Goal: Task Accomplishment & Management: Manage account settings

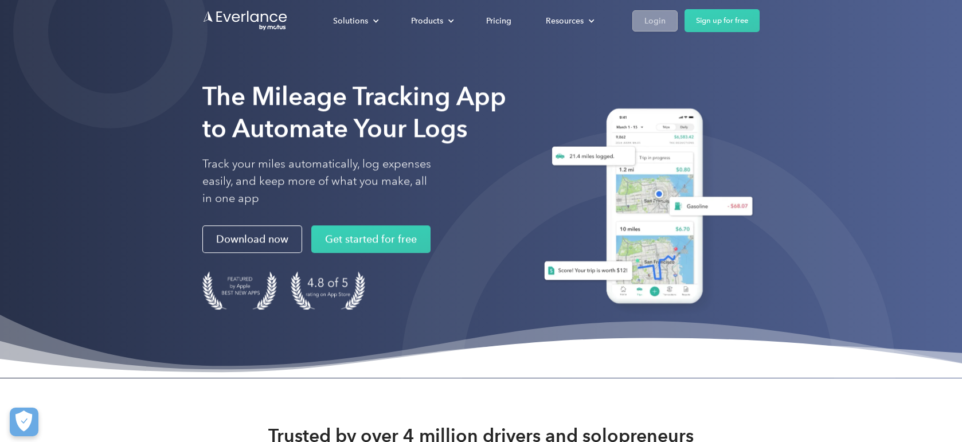
click at [658, 20] on div "Login" at bounding box center [654, 21] width 21 height 14
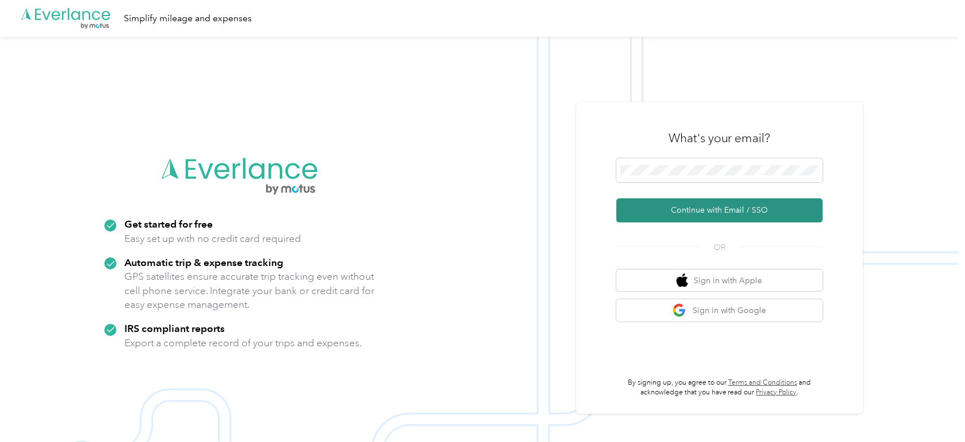
click at [710, 208] on button "Continue with Email / SSO" at bounding box center [719, 210] width 206 height 24
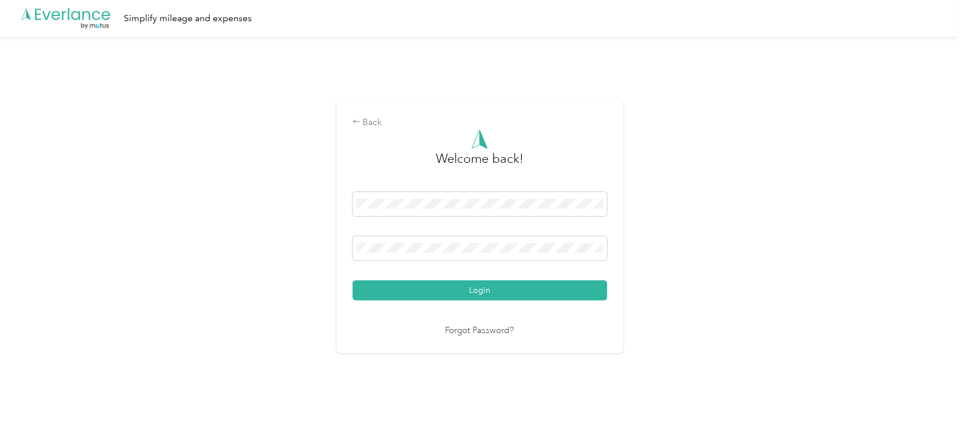
click at [490, 292] on button "Login" at bounding box center [480, 290] width 255 height 20
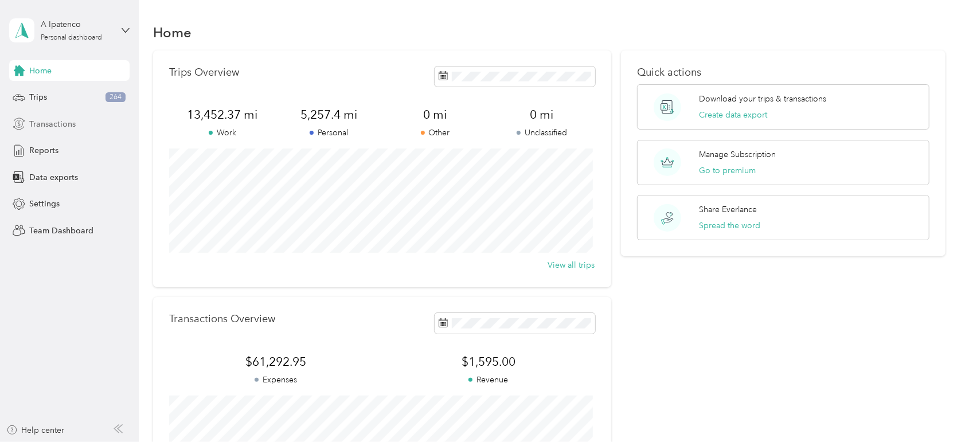
click at [70, 122] on span "Transactions" at bounding box center [52, 124] width 46 height 12
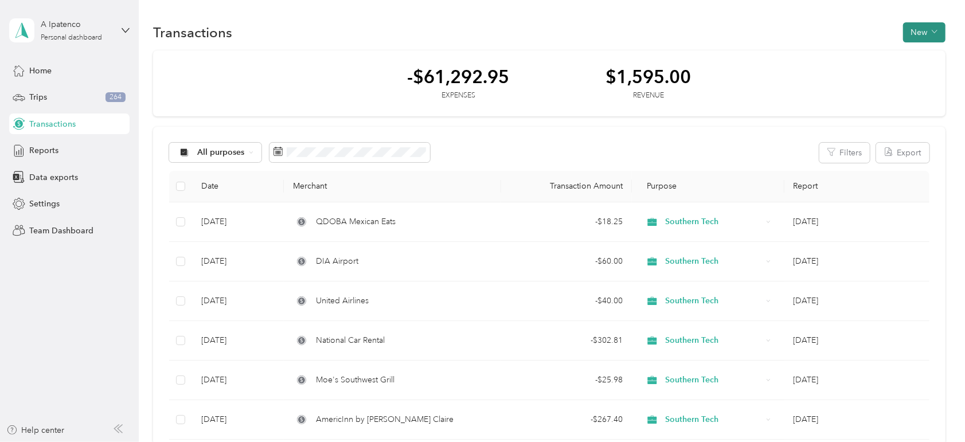
click at [920, 31] on button "New" at bounding box center [924, 32] width 42 height 20
click at [922, 52] on span "Expense" at bounding box center [918, 54] width 31 height 12
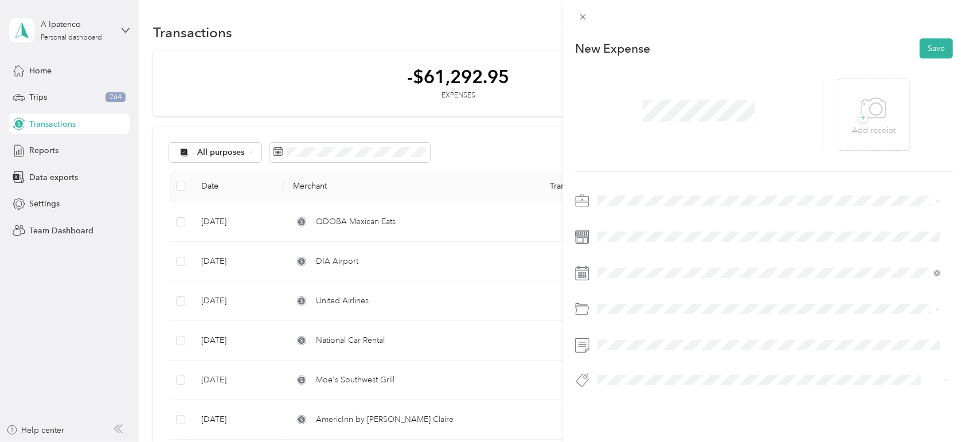
click at [636, 260] on span "Southern Tech" at bounding box center [627, 261] width 53 height 10
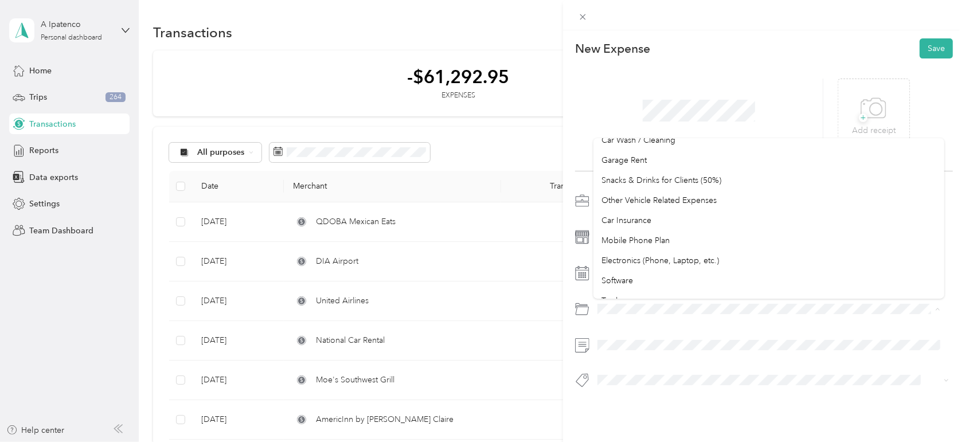
scroll to position [1015, 0]
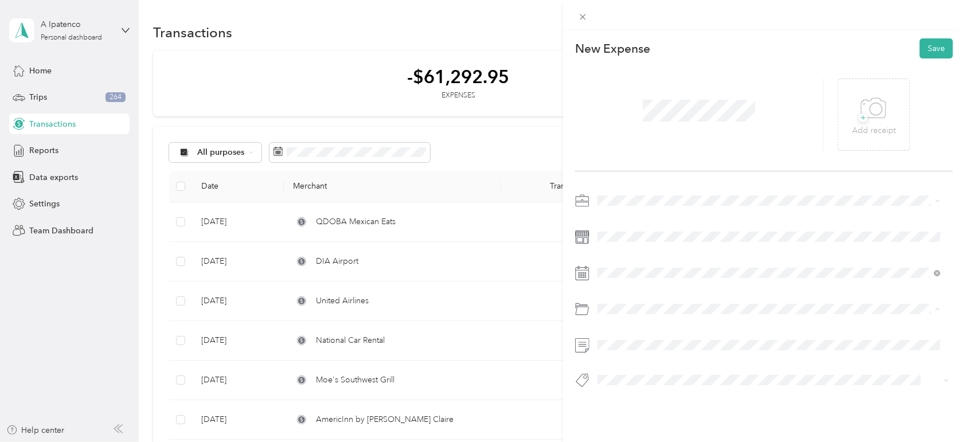
click at [648, 265] on span "Other Business Expenses" at bounding box center [646, 269] width 91 height 10
click at [930, 45] on button "Save" at bounding box center [936, 48] width 33 height 20
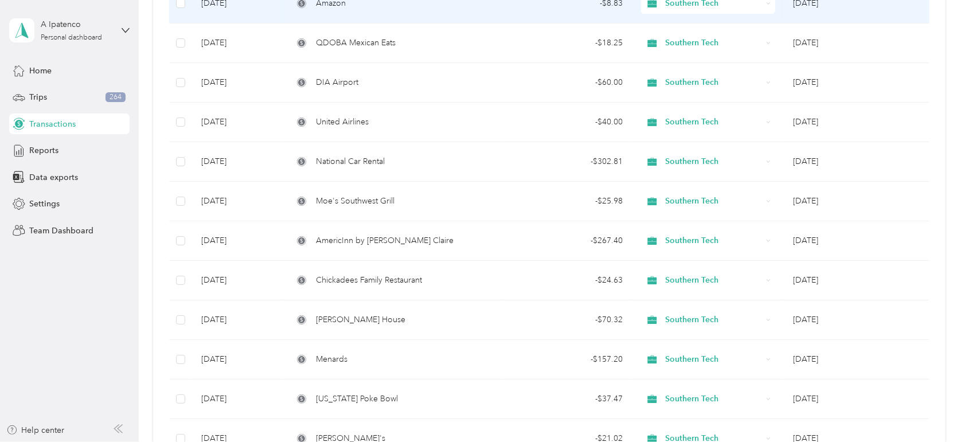
scroll to position [287, 0]
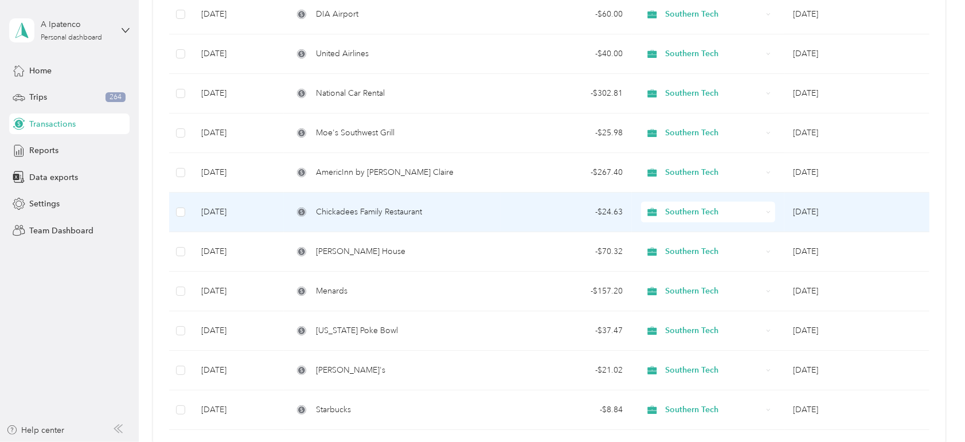
click at [367, 208] on span "Chickadees Family Restaurant" at bounding box center [369, 212] width 106 height 13
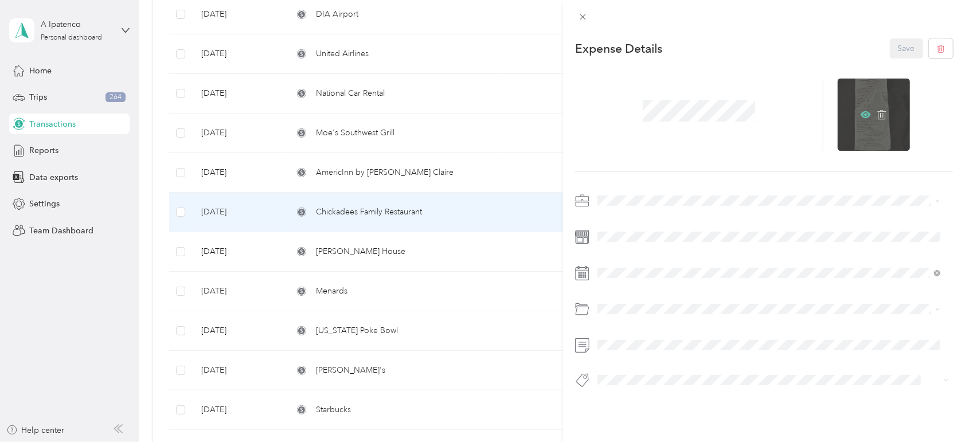
click at [861, 111] on icon at bounding box center [866, 115] width 10 height 10
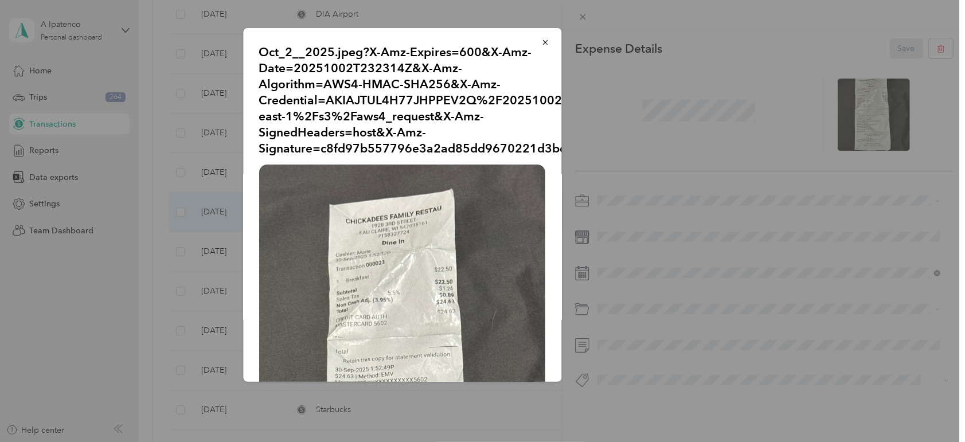
scroll to position [95, 0]
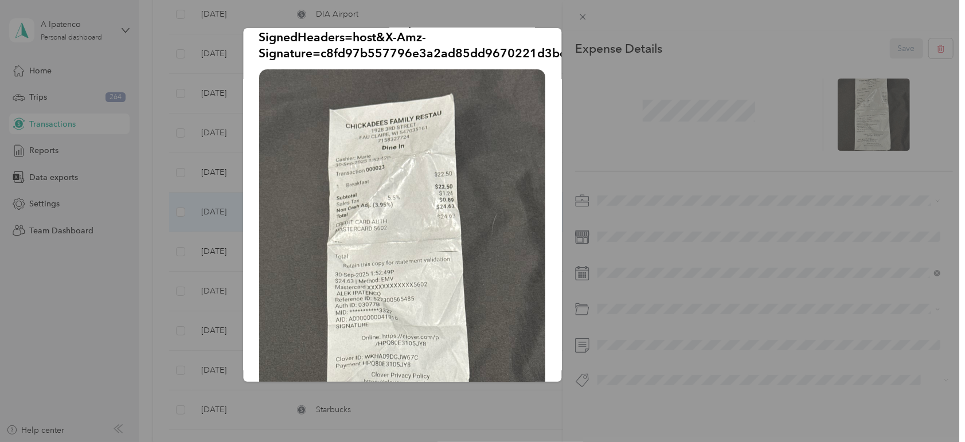
click at [868, 261] on div at bounding box center [482, 221] width 965 height 442
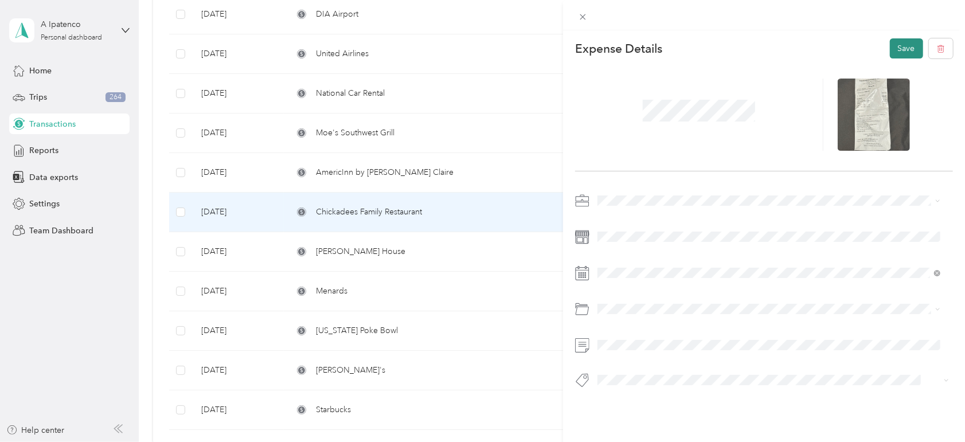
click at [890, 49] on button "Save" at bounding box center [906, 48] width 33 height 20
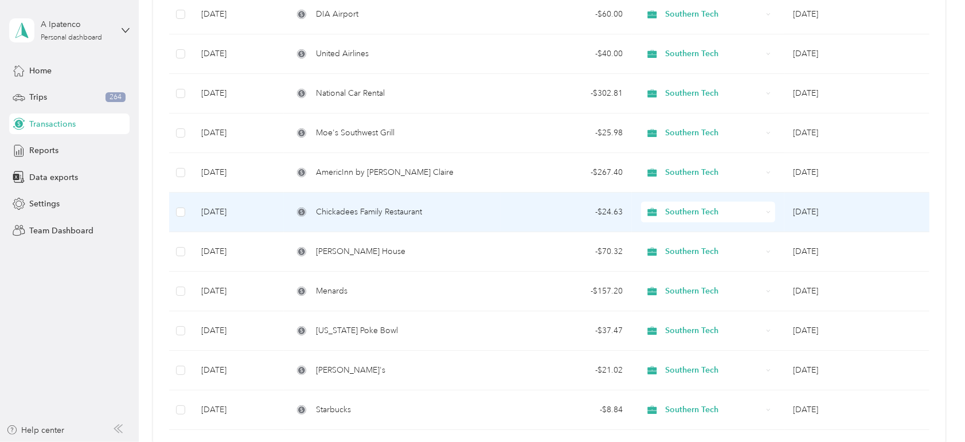
click at [424, 213] on div "Chickadees Family Restaurant" at bounding box center [392, 212] width 199 height 13
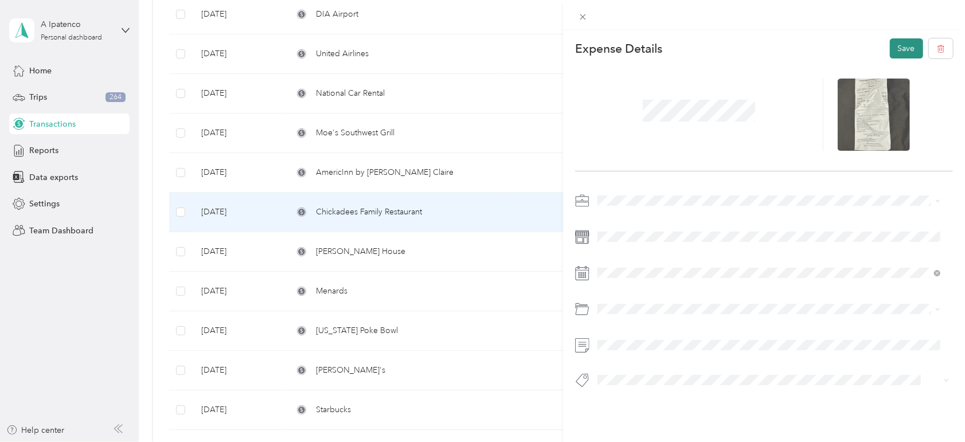
click at [895, 48] on button "Save" at bounding box center [906, 48] width 33 height 20
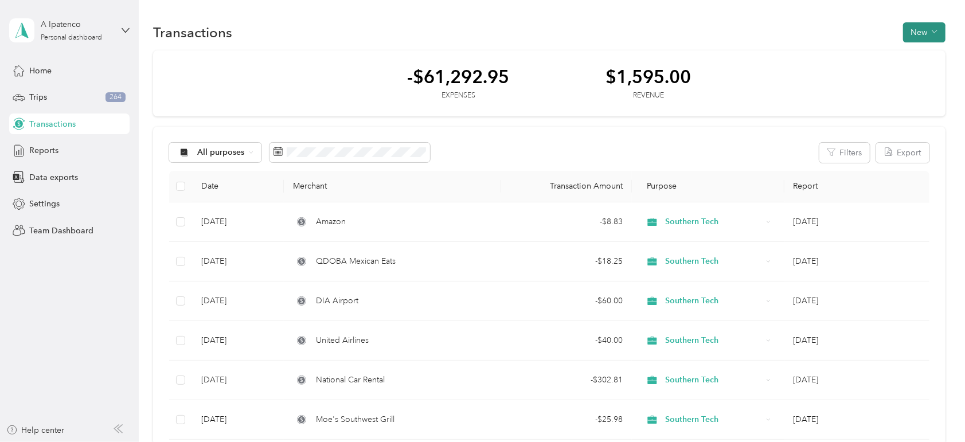
click at [925, 29] on button "New" at bounding box center [924, 32] width 42 height 20
click at [923, 55] on span "Expense" at bounding box center [918, 54] width 31 height 12
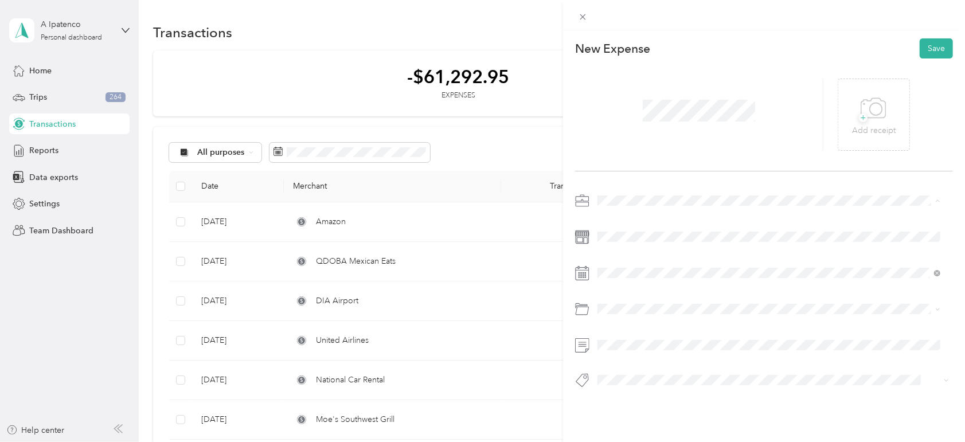
click at [638, 260] on span "Southern Tech" at bounding box center [627, 261] width 53 height 10
click at [632, 267] on span at bounding box center [772, 273] width 359 height 18
click at [637, 157] on div "29" at bounding box center [636, 156] width 15 height 14
click at [630, 353] on div "Tolls" at bounding box center [768, 355] width 335 height 12
click at [926, 46] on button "Save" at bounding box center [936, 48] width 33 height 20
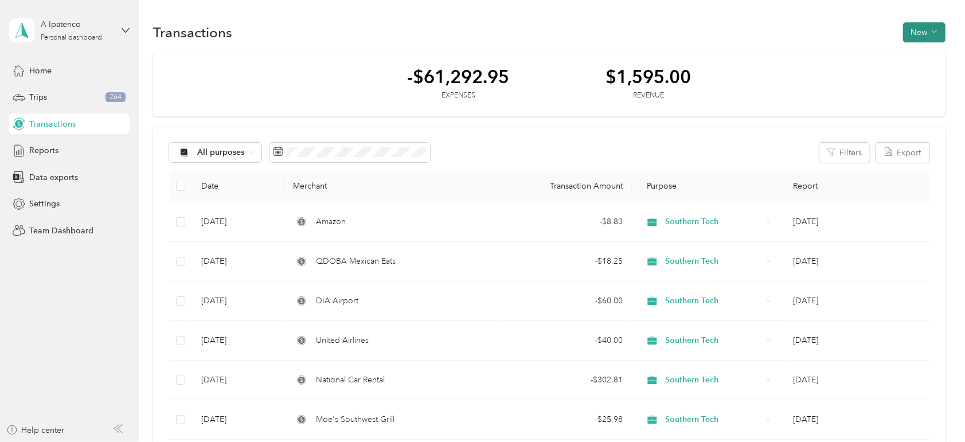
click at [923, 36] on button "New" at bounding box center [924, 32] width 42 height 20
click at [925, 57] on span "Expense" at bounding box center [918, 54] width 31 height 12
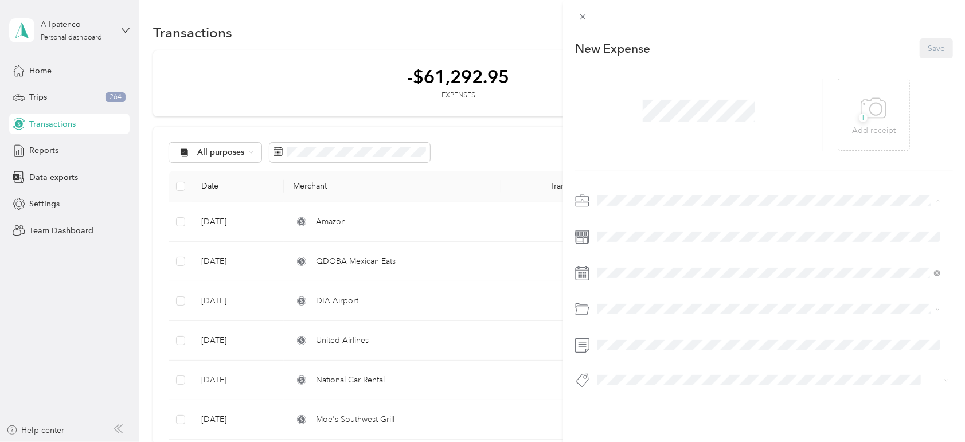
click at [643, 260] on span "Southern Tech" at bounding box center [627, 261] width 53 height 10
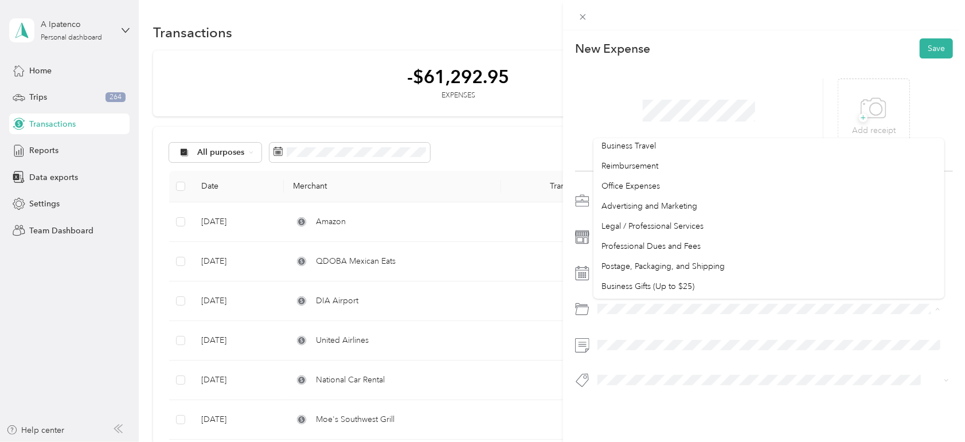
scroll to position [1015, 0]
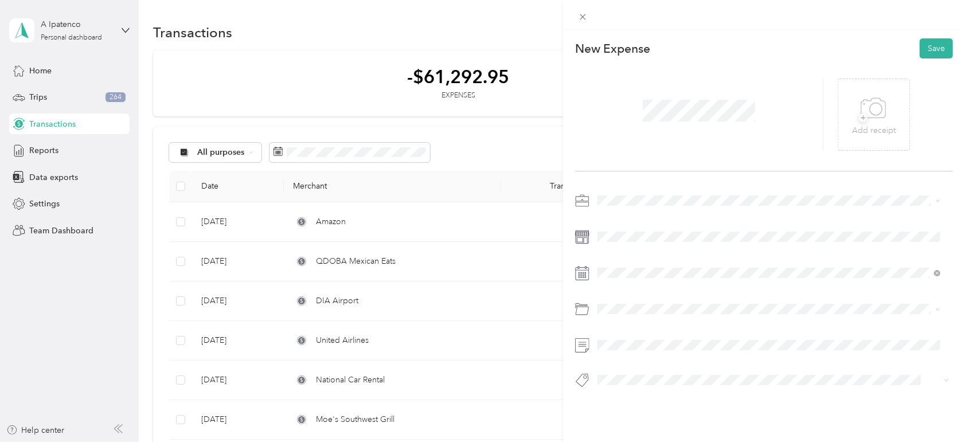
click at [646, 265] on span "Other Business Expenses" at bounding box center [646, 267] width 91 height 10
click at [928, 42] on button "Save" at bounding box center [936, 48] width 33 height 20
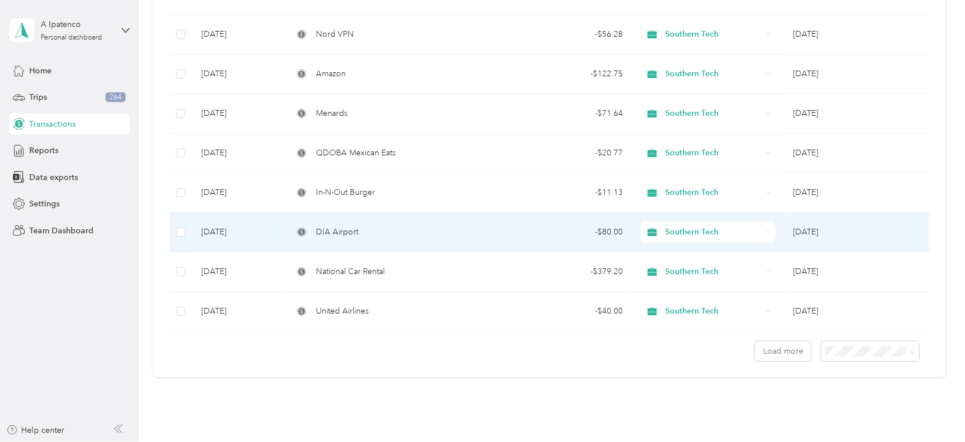
scroll to position [764, 0]
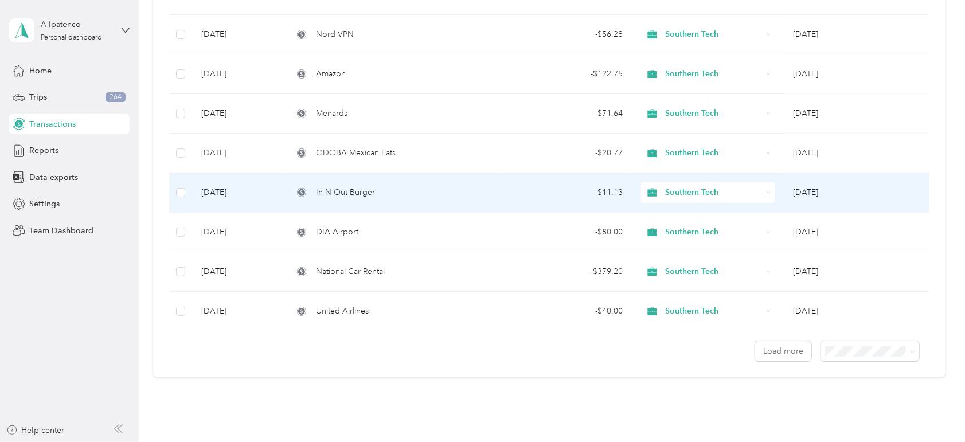
scroll to position [909, 0]
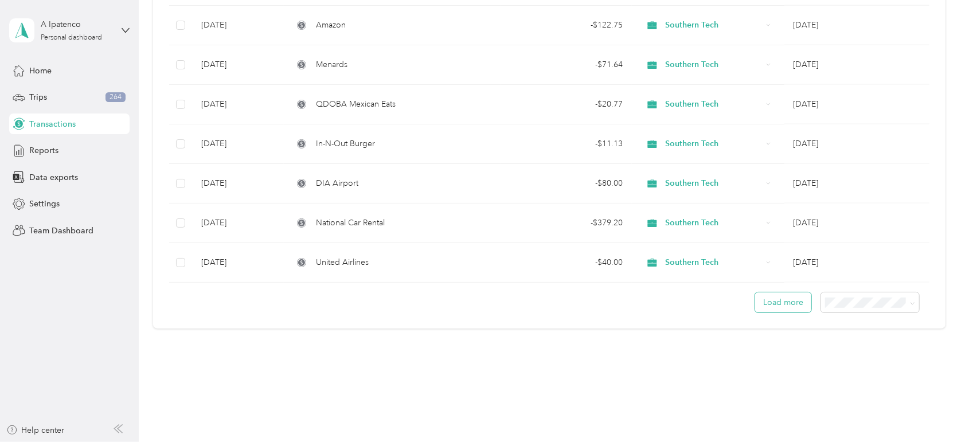
click at [792, 302] on button "Load more" at bounding box center [783, 302] width 56 height 20
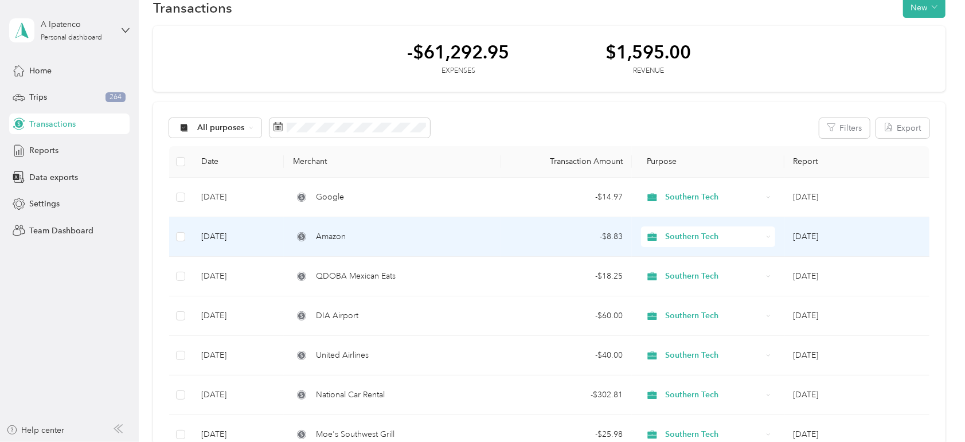
scroll to position [0, 0]
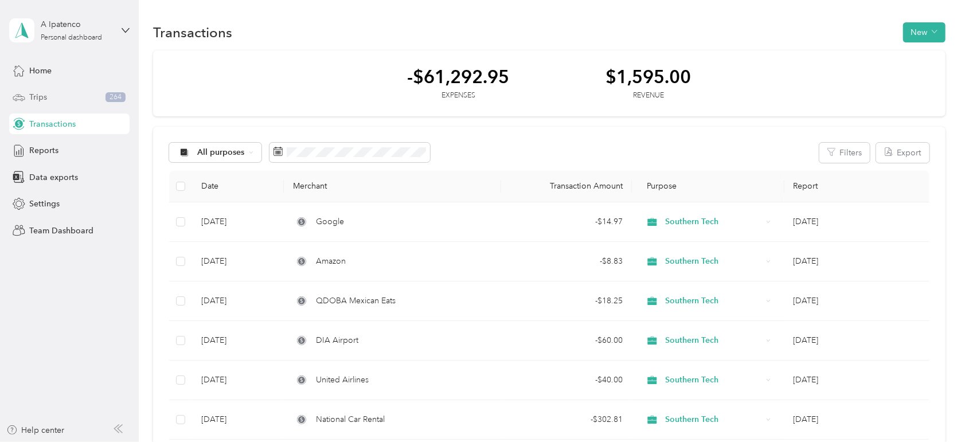
click at [54, 95] on div "Trips 264" at bounding box center [69, 97] width 120 height 21
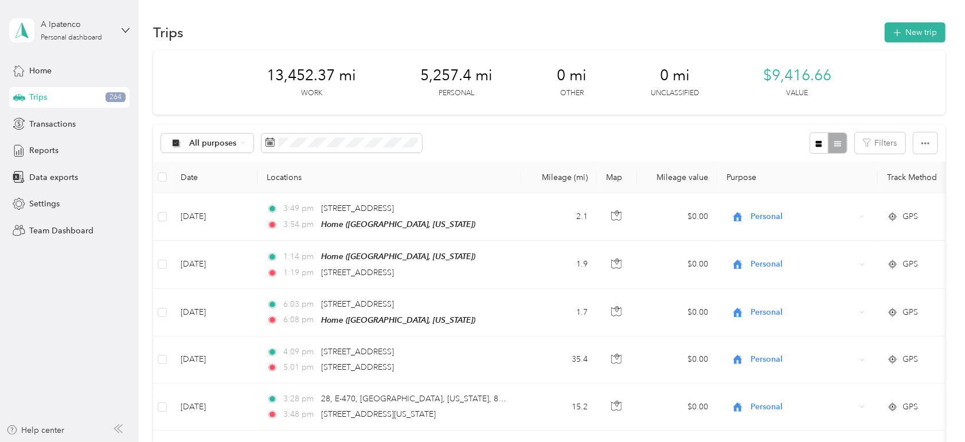
scroll to position [95, 0]
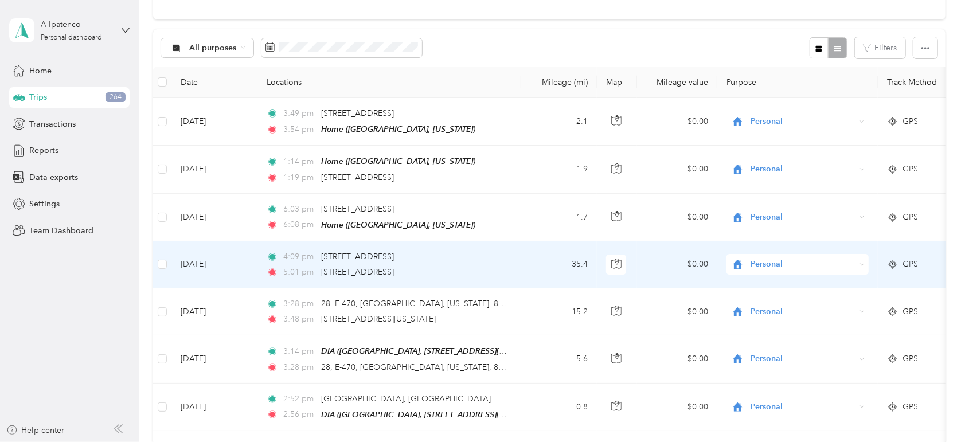
click at [769, 264] on span "Personal" at bounding box center [802, 264] width 105 height 13
click at [779, 324] on span "Southern Tech" at bounding box center [808, 323] width 106 height 12
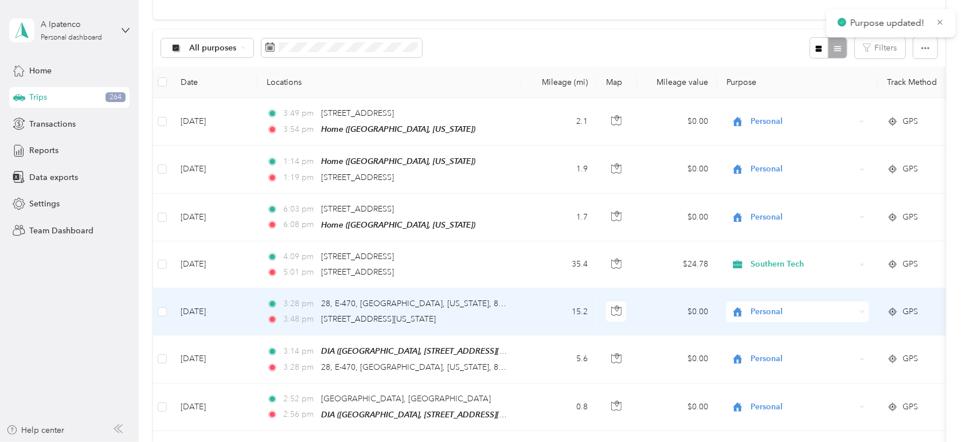
click at [768, 306] on span "Personal" at bounding box center [802, 312] width 105 height 13
click at [781, 182] on span "Southern Tech" at bounding box center [808, 184] width 106 height 12
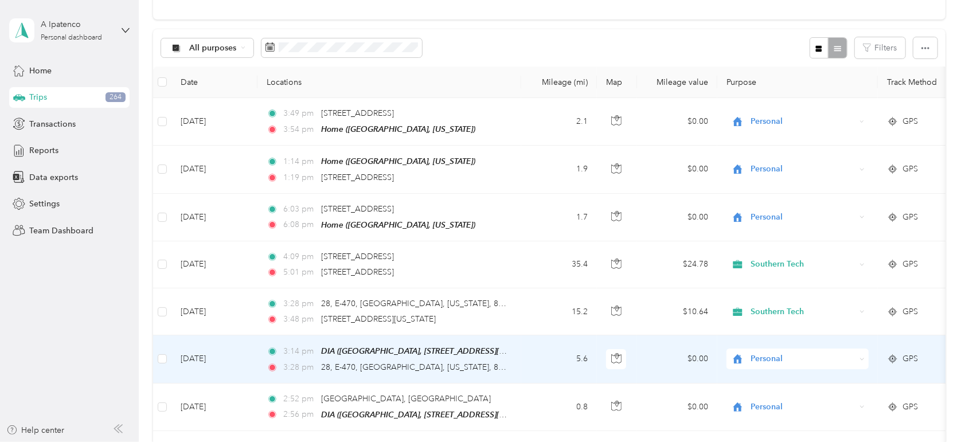
click at [767, 355] on span "Personal" at bounding box center [802, 359] width 105 height 13
click at [777, 230] on span "Southern Tech" at bounding box center [808, 234] width 106 height 12
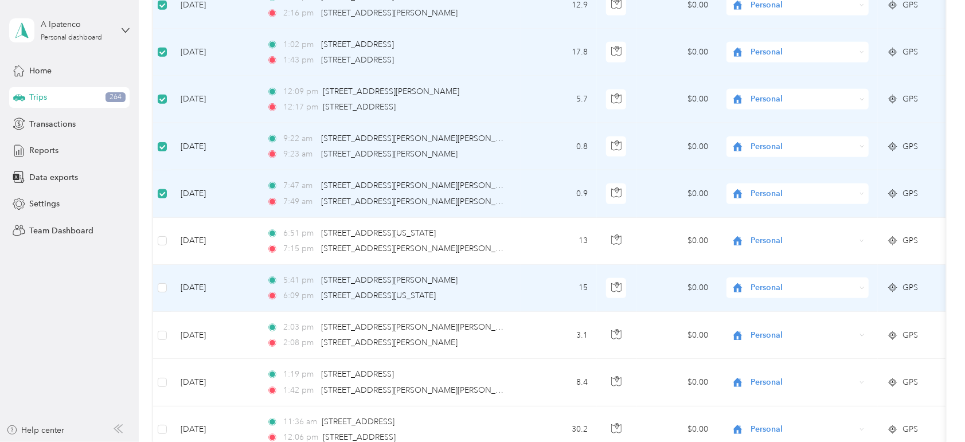
scroll to position [955, 0]
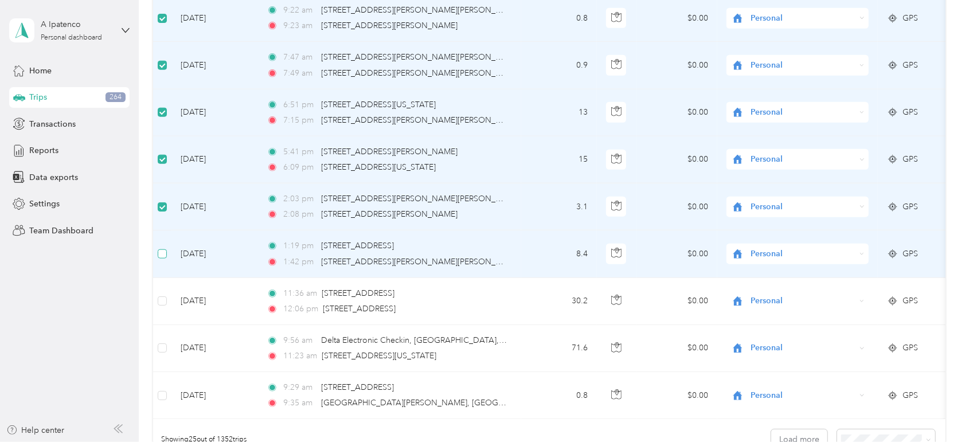
click at [165, 251] on label at bounding box center [162, 254] width 9 height 13
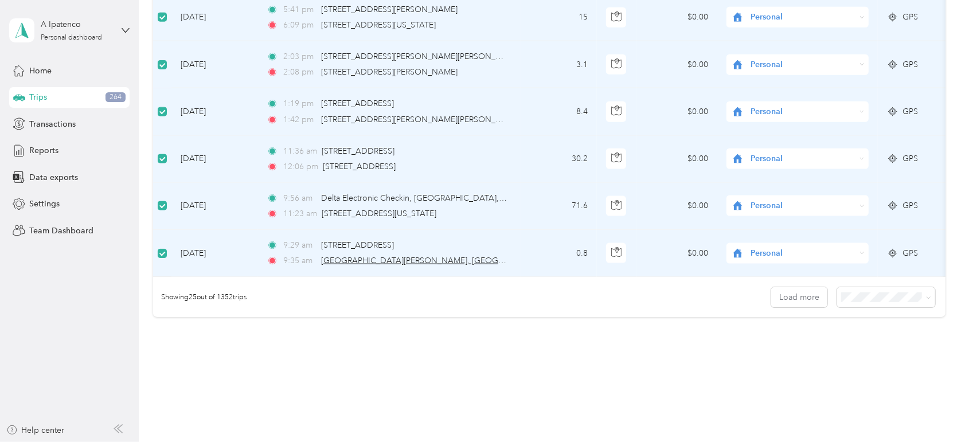
scroll to position [1131, 0]
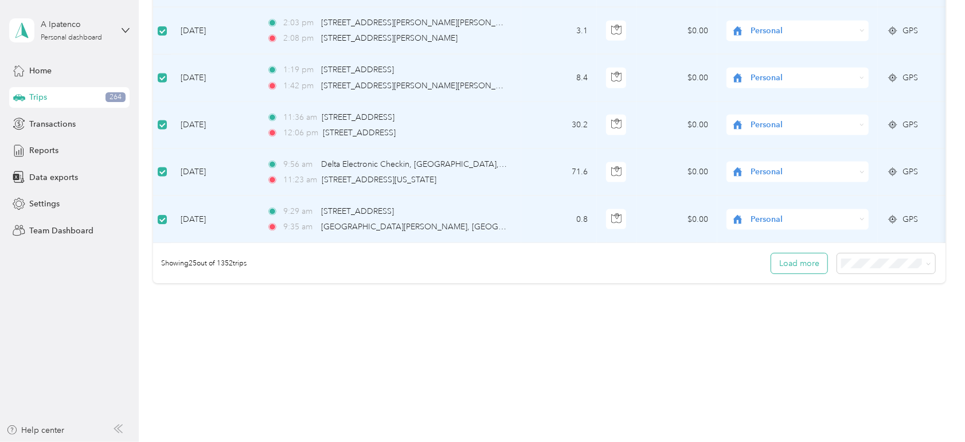
click at [807, 267] on button "Load more" at bounding box center [799, 263] width 56 height 20
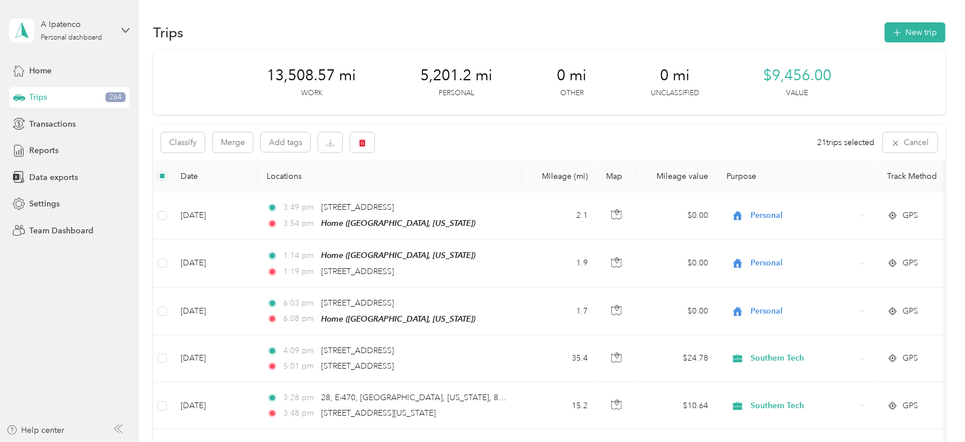
scroll to position [0, 0]
click at [191, 146] on button "Classify" at bounding box center [183, 142] width 44 height 20
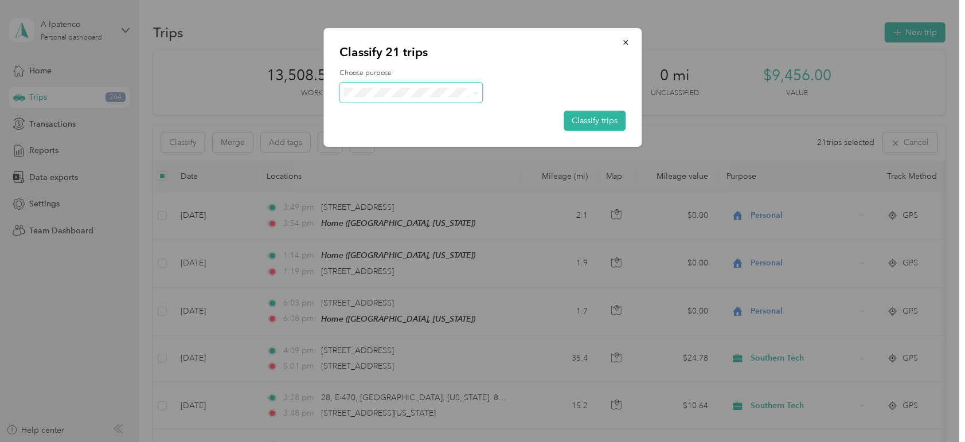
click at [476, 92] on icon at bounding box center [476, 93] width 5 height 5
click at [404, 172] on span "Travel other" at bounding box center [421, 174] width 107 height 12
click at [593, 120] on button "Classify trips" at bounding box center [595, 121] width 62 height 20
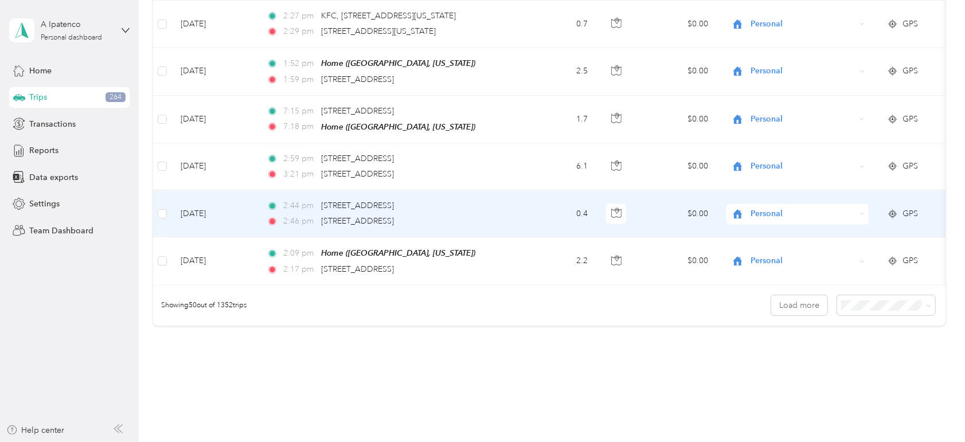
scroll to position [2293, 0]
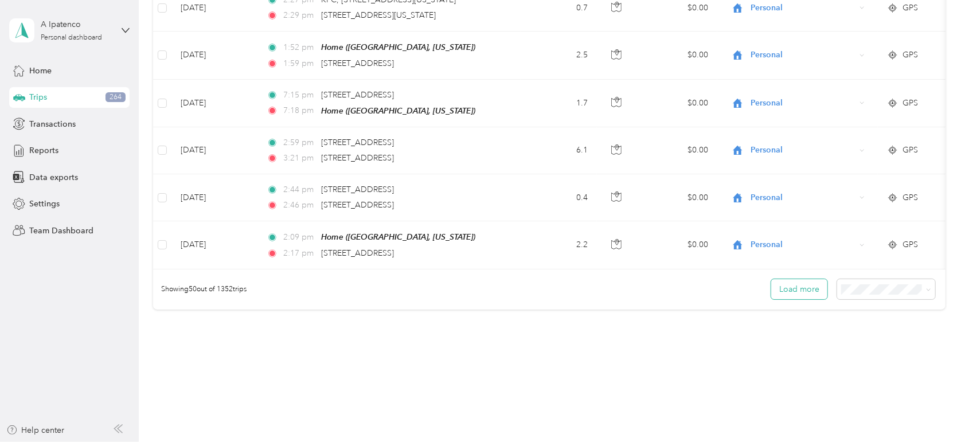
click at [791, 279] on button "Load more" at bounding box center [799, 289] width 56 height 20
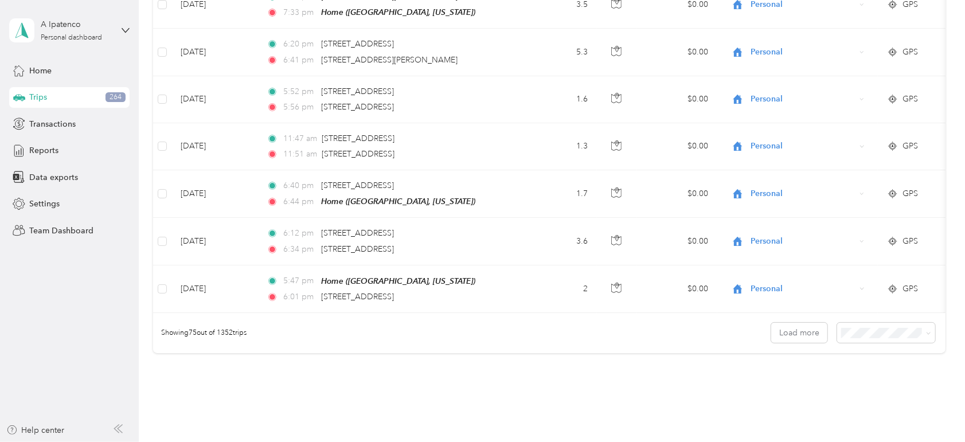
scroll to position [3480, 0]
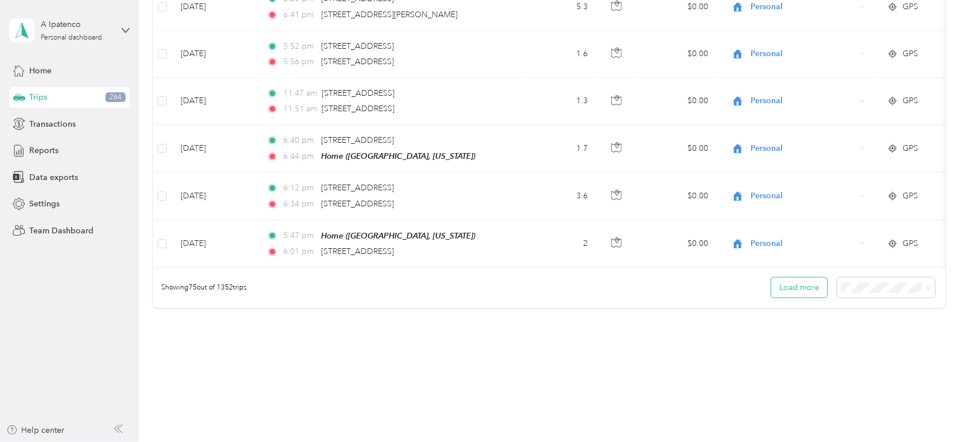
click at [808, 277] on button "Load more" at bounding box center [799, 287] width 56 height 20
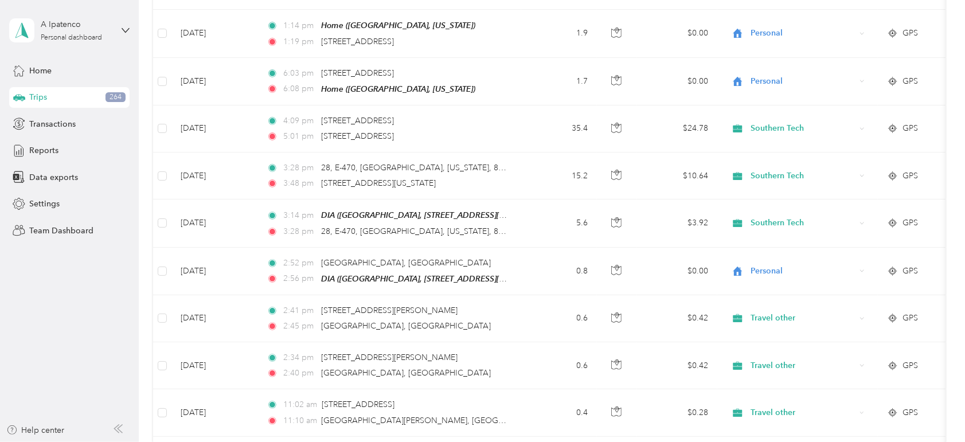
scroll to position [0, 0]
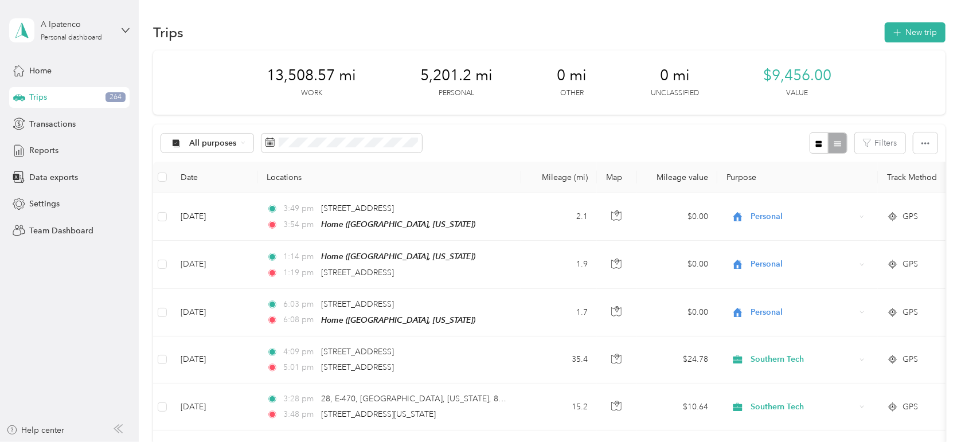
click at [49, 178] on span "Data exports" at bounding box center [53, 177] width 49 height 12
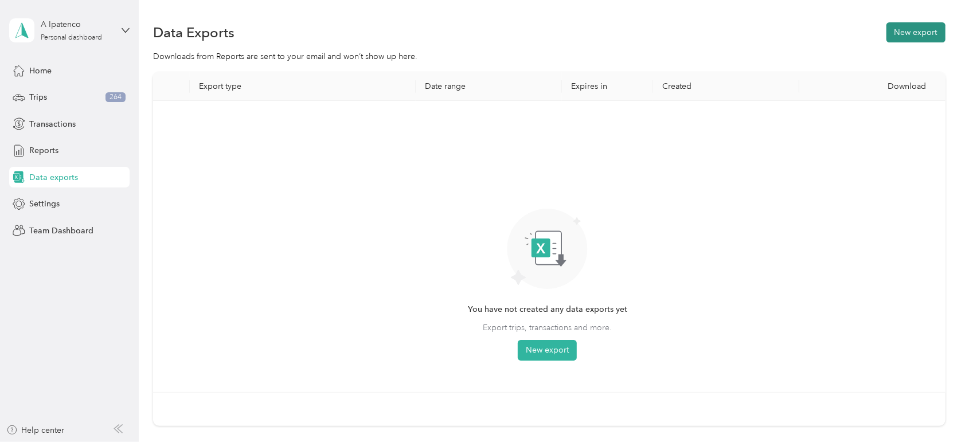
click at [906, 29] on button "New export" at bounding box center [915, 32] width 59 height 20
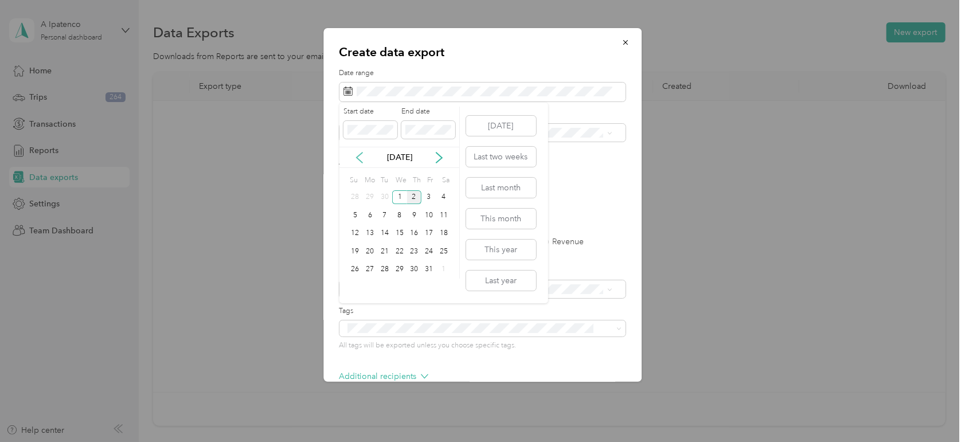
click at [360, 159] on icon at bounding box center [359, 157] width 11 height 11
click at [373, 196] on div "1" at bounding box center [369, 197] width 15 height 14
click at [386, 270] on div "30" at bounding box center [384, 270] width 15 height 14
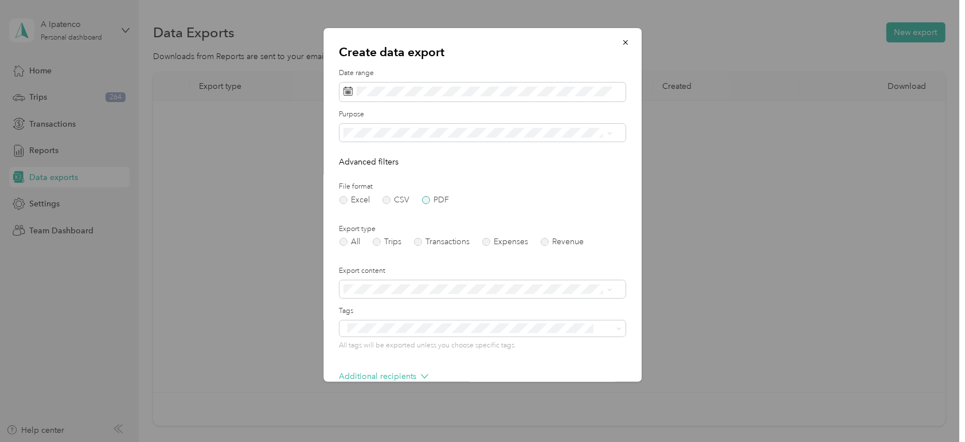
click at [435, 202] on label "PDF" at bounding box center [436, 200] width 28 height 8
click at [379, 242] on label "Trips" at bounding box center [387, 242] width 29 height 8
click at [373, 212] on span "Southern Tech" at bounding box center [373, 213] width 53 height 10
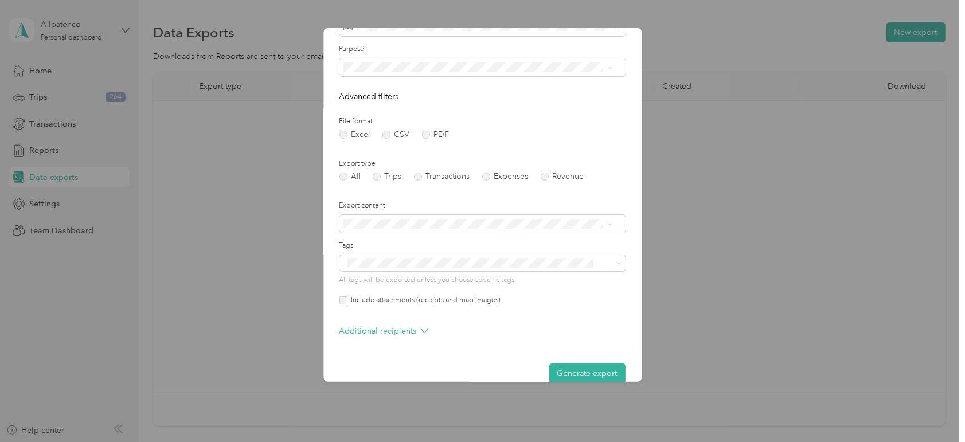
scroll to position [83, 0]
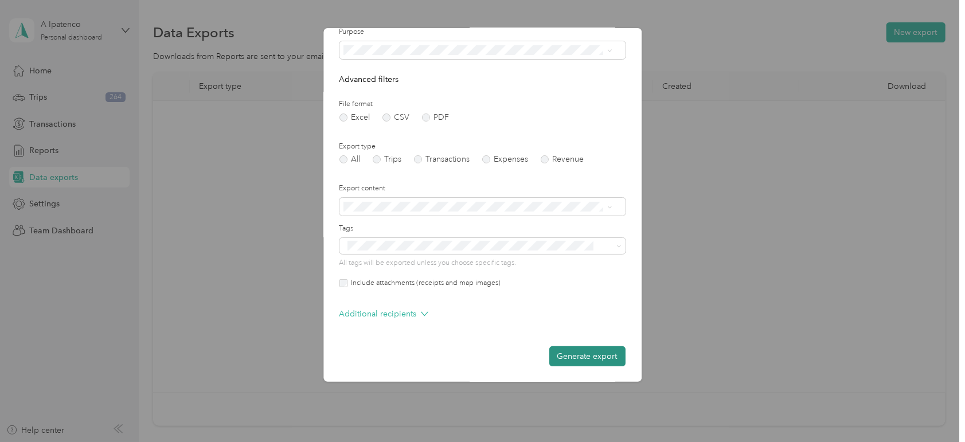
click at [585, 353] on button "Generate export" at bounding box center [587, 356] width 76 height 20
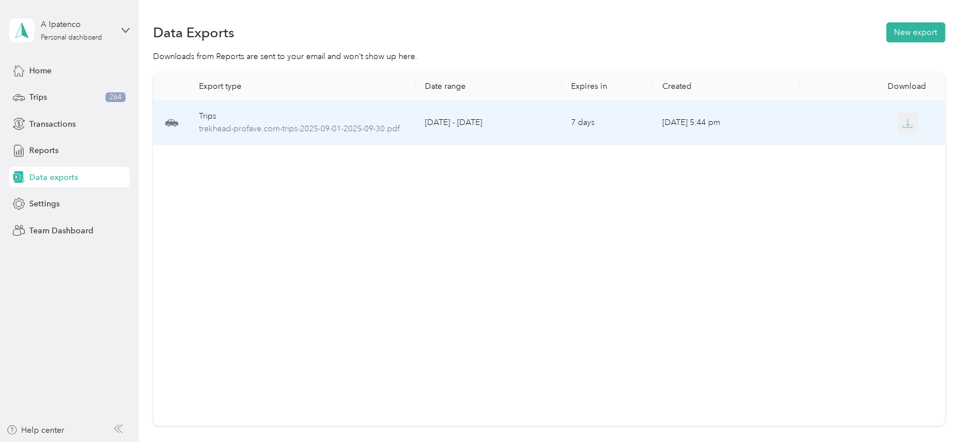
click at [907, 122] on icon "button" at bounding box center [907, 123] width 10 height 10
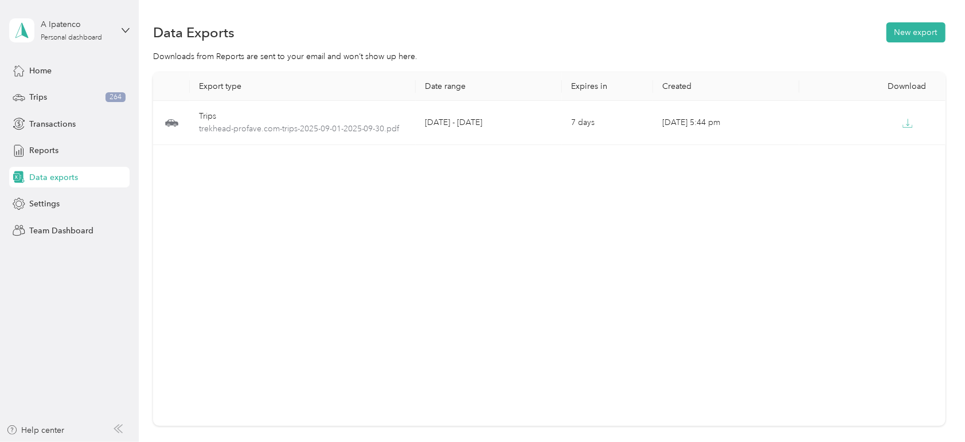
click at [916, 293] on div "Export type Date range Expires in Created Download Trips trekhead-profave.com-t…" at bounding box center [549, 249] width 792 height 354
click at [49, 121] on span "Transactions" at bounding box center [52, 124] width 46 height 12
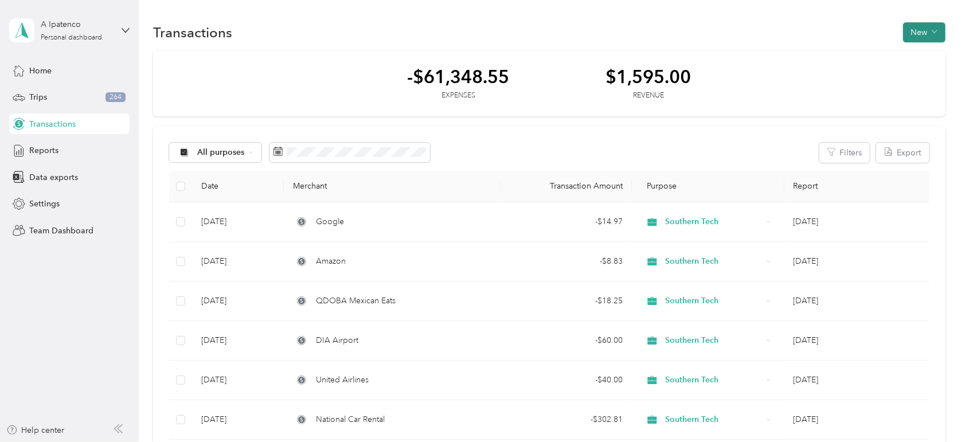
click at [932, 31] on icon "button" at bounding box center [935, 32] width 6 height 6
click at [924, 53] on span "Expense" at bounding box center [918, 54] width 31 height 12
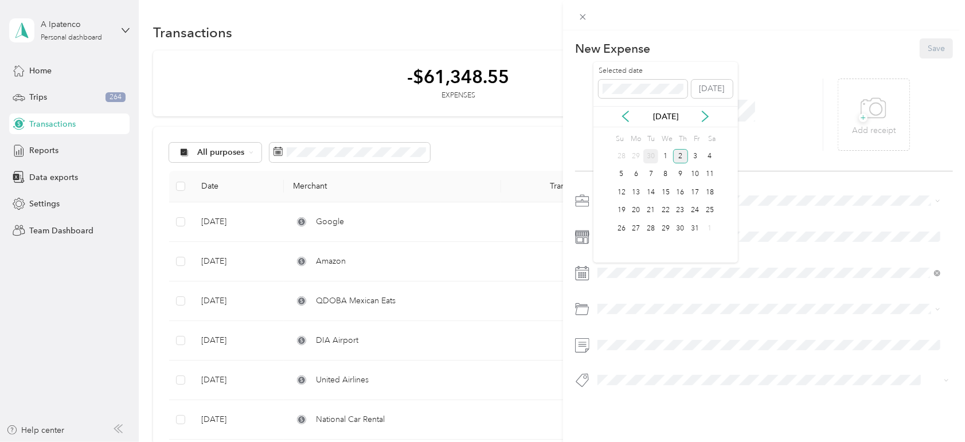
click at [649, 154] on div "30" at bounding box center [650, 156] width 15 height 14
click at [641, 261] on span "Southern Tech" at bounding box center [627, 261] width 53 height 10
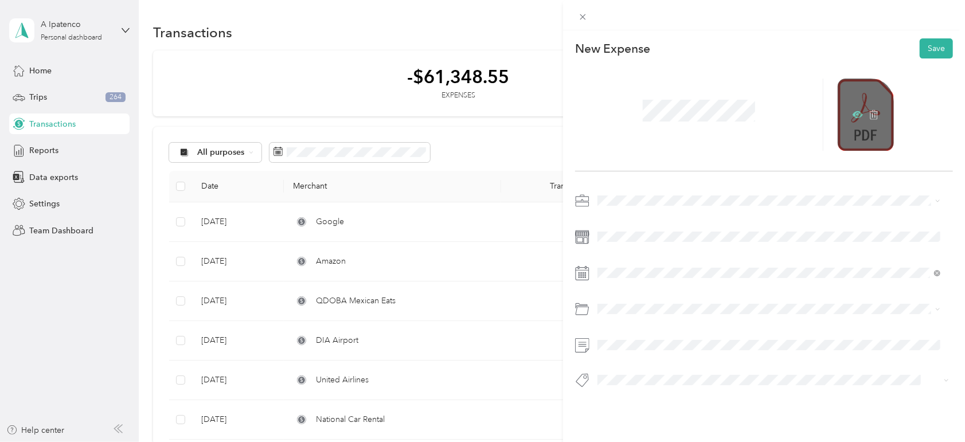
click at [852, 114] on icon at bounding box center [857, 114] width 10 height 7
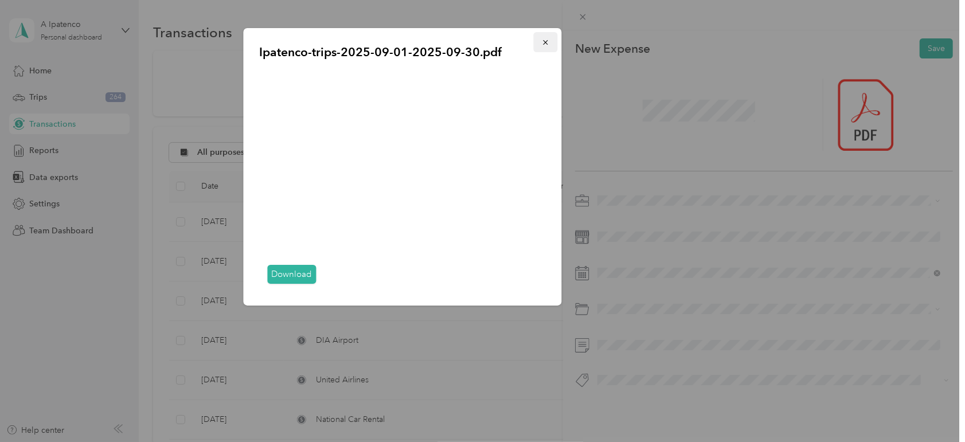
click at [547, 37] on span "button" at bounding box center [545, 42] width 8 height 10
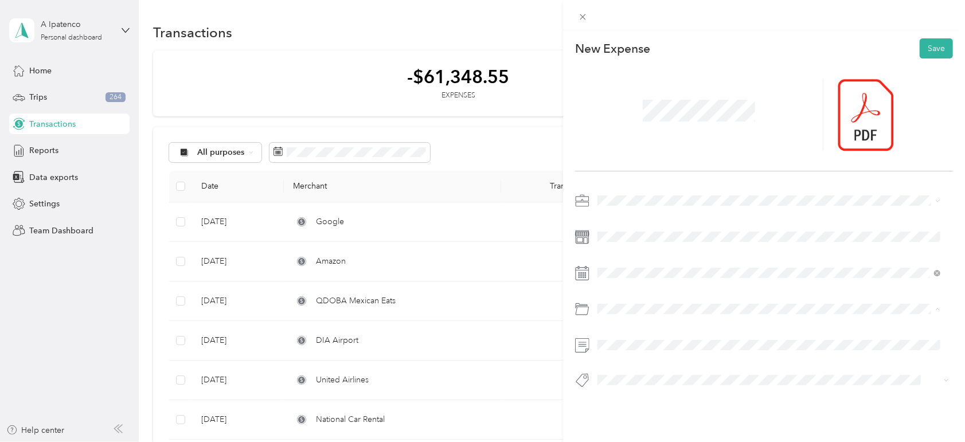
click at [622, 356] on span "Mileage Report" at bounding box center [629, 355] width 56 height 10
click at [928, 53] on button "Save" at bounding box center [936, 48] width 33 height 20
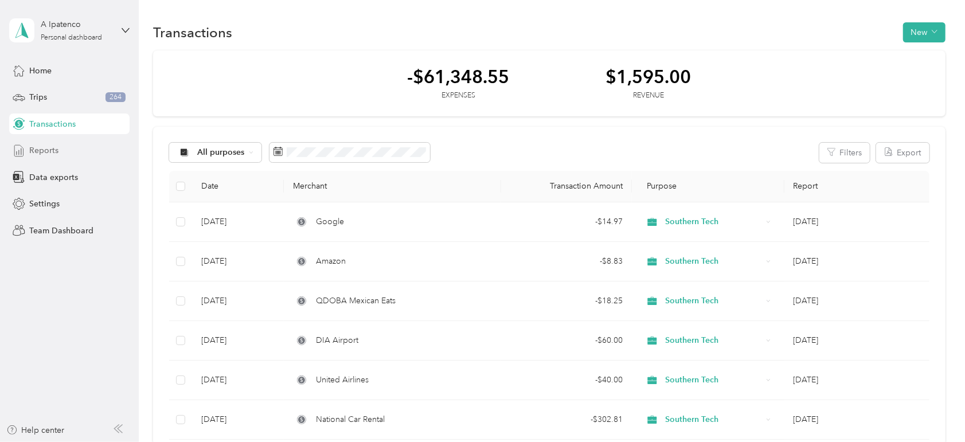
click at [37, 146] on span "Reports" at bounding box center [43, 150] width 29 height 12
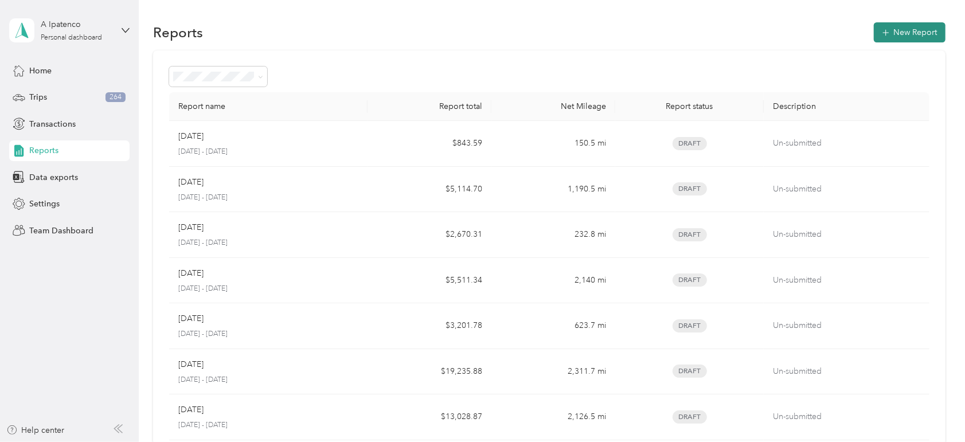
click at [908, 31] on button "New Report" at bounding box center [910, 32] width 72 height 20
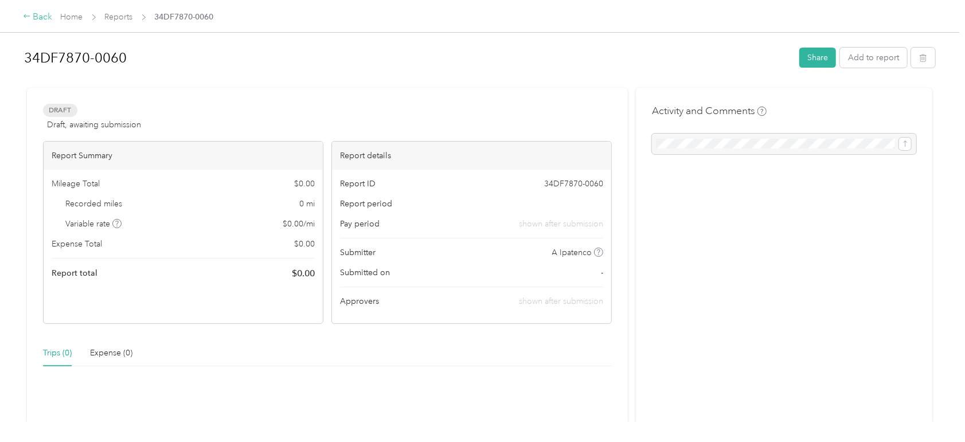
click at [34, 14] on div "Back" at bounding box center [38, 17] width 30 height 14
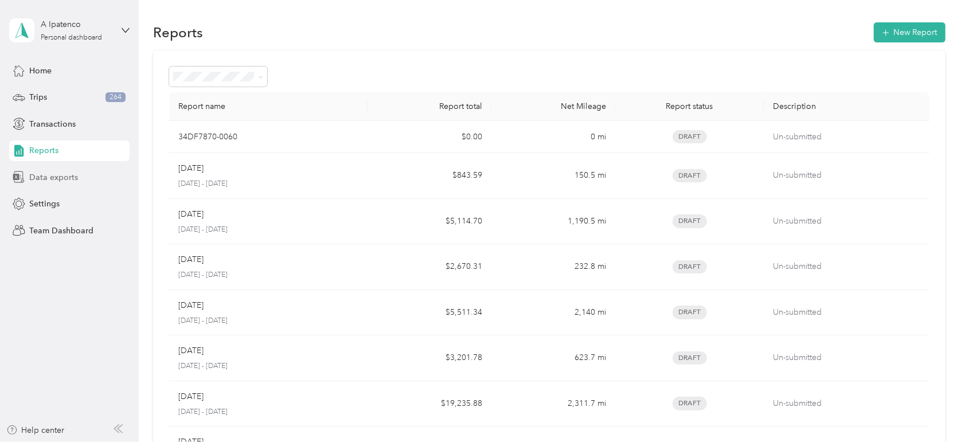
click at [63, 181] on span "Data exports" at bounding box center [53, 177] width 49 height 12
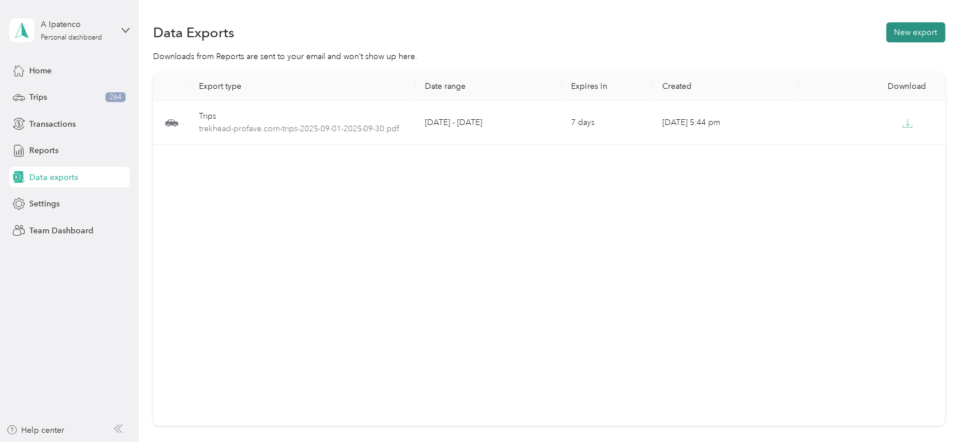
click at [926, 26] on button "New export" at bounding box center [915, 32] width 59 height 20
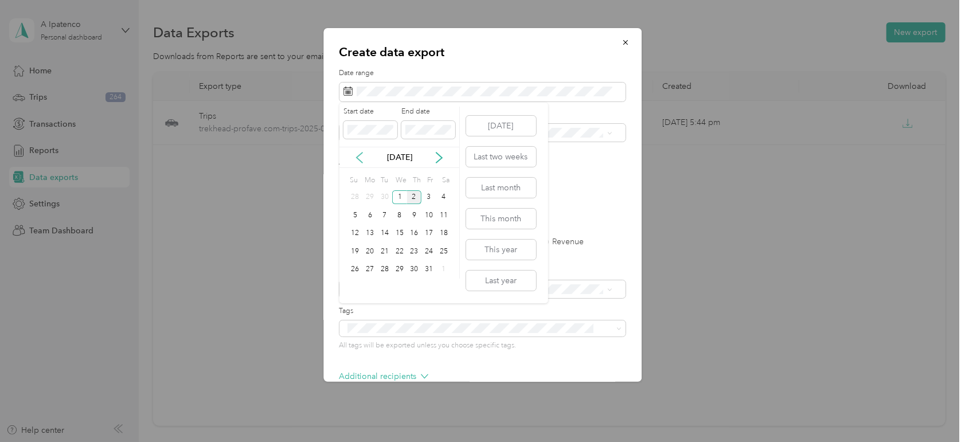
click at [360, 161] on icon at bounding box center [360, 157] width 6 height 10
click at [368, 197] on div "1" at bounding box center [369, 197] width 15 height 14
click at [385, 268] on div "30" at bounding box center [384, 270] width 15 height 14
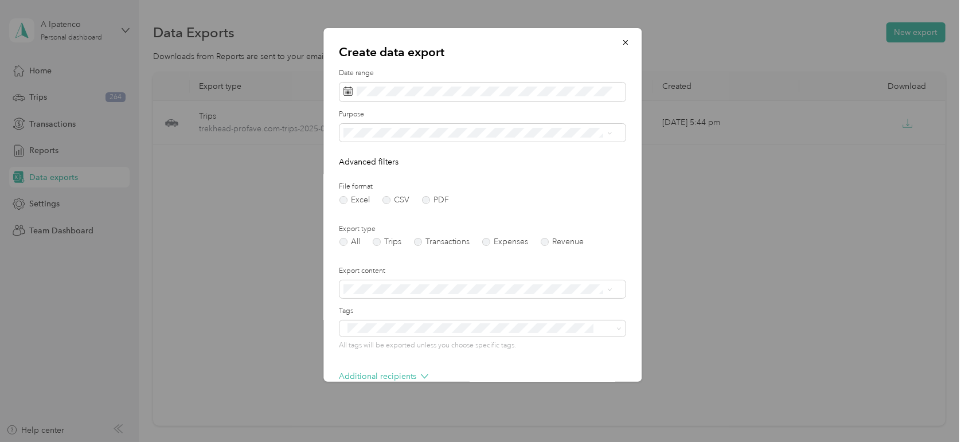
click at [386, 211] on span "Southern Tech" at bounding box center [373, 213] width 53 height 10
click at [424, 200] on label "PDF" at bounding box center [436, 200] width 28 height 8
click at [419, 243] on label "Transactions" at bounding box center [442, 242] width 56 height 8
click at [488, 245] on label "Expenses" at bounding box center [505, 242] width 46 height 8
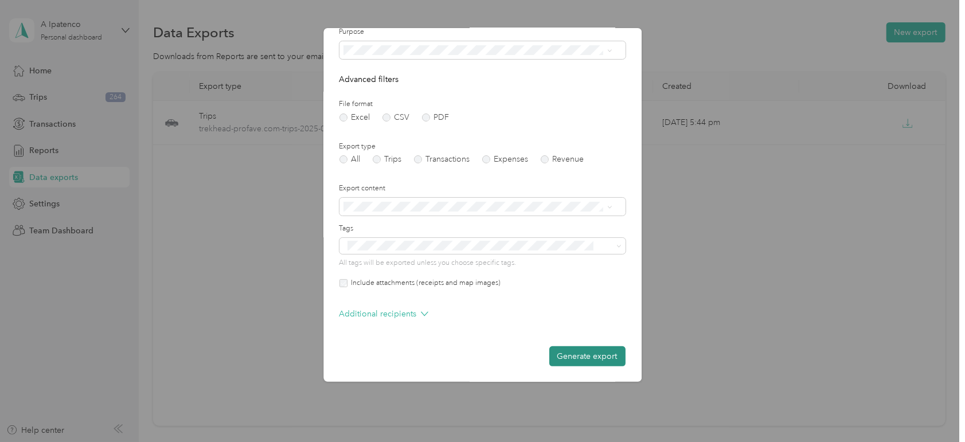
click at [581, 358] on button "Generate export" at bounding box center [587, 356] width 76 height 20
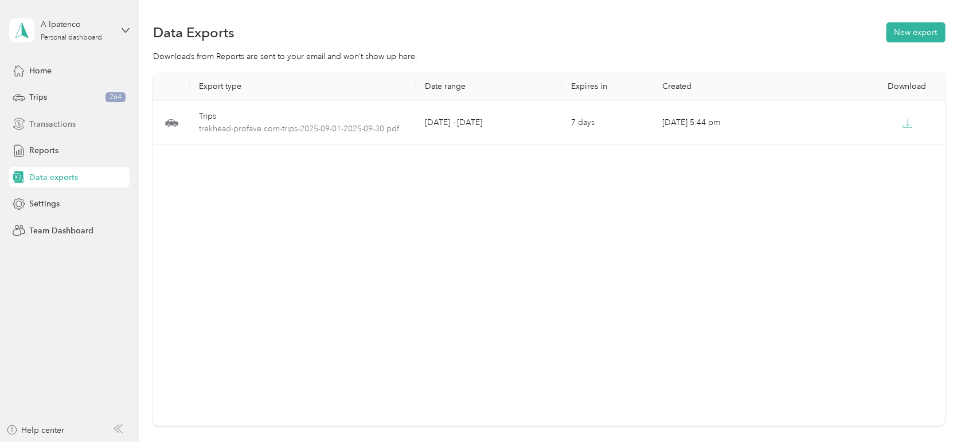
click at [45, 123] on span "Transactions" at bounding box center [52, 124] width 46 height 12
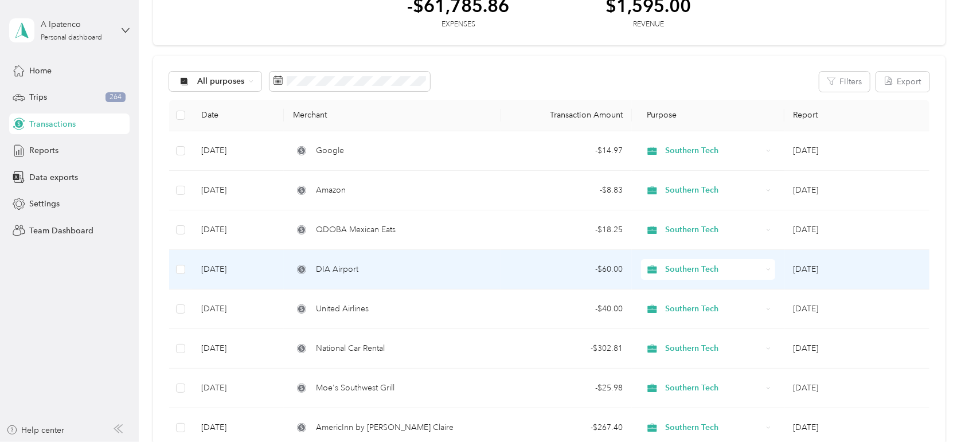
scroll to position [95, 0]
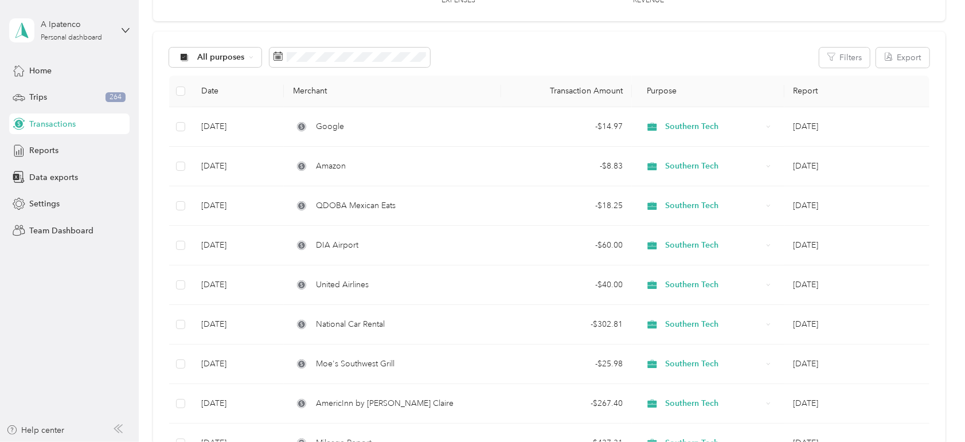
drag, startPoint x: 69, startPoint y: 326, endPoint x: 91, endPoint y: 323, distance: 22.0
click at [69, 326] on aside "A Ipatenco Personal dashboard Home Trips 264 Transactions Reports Data exports …" at bounding box center [69, 221] width 139 height 442
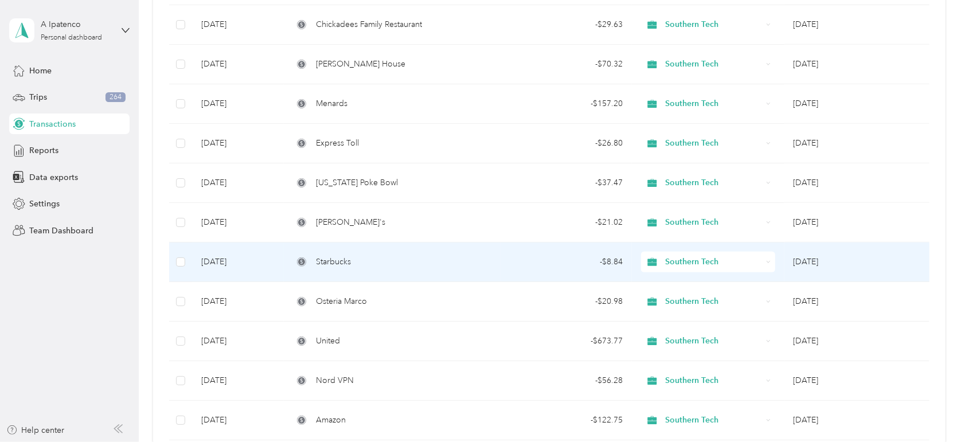
scroll to position [668, 0]
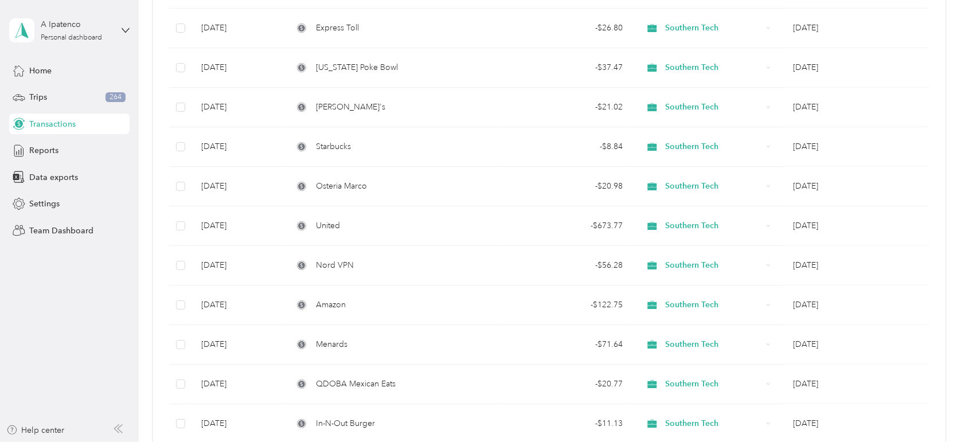
click at [60, 329] on aside "A Ipatenco Personal dashboard Home Trips 264 Transactions Reports Data exports …" at bounding box center [69, 221] width 139 height 442
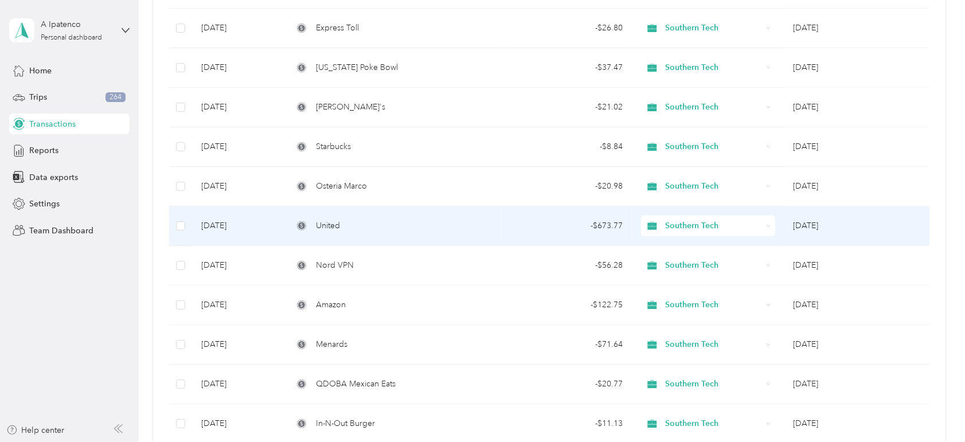
click at [398, 220] on div "United" at bounding box center [392, 226] width 199 height 13
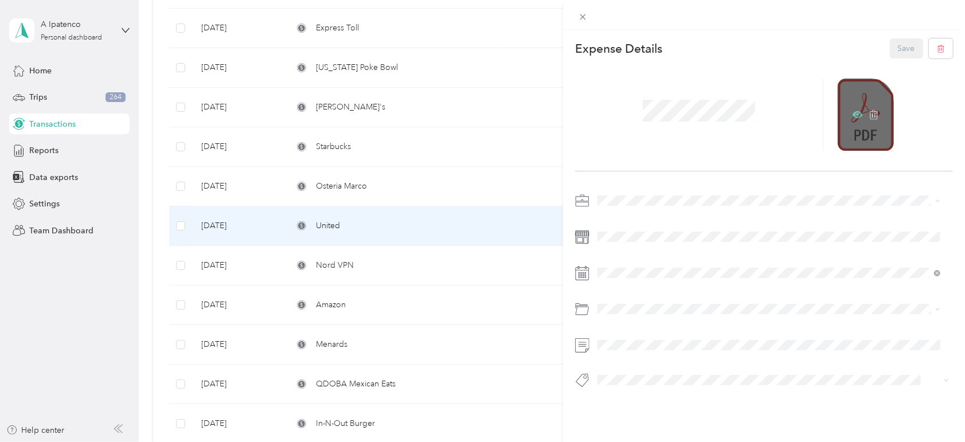
click at [855, 113] on icon at bounding box center [857, 114] width 10 height 7
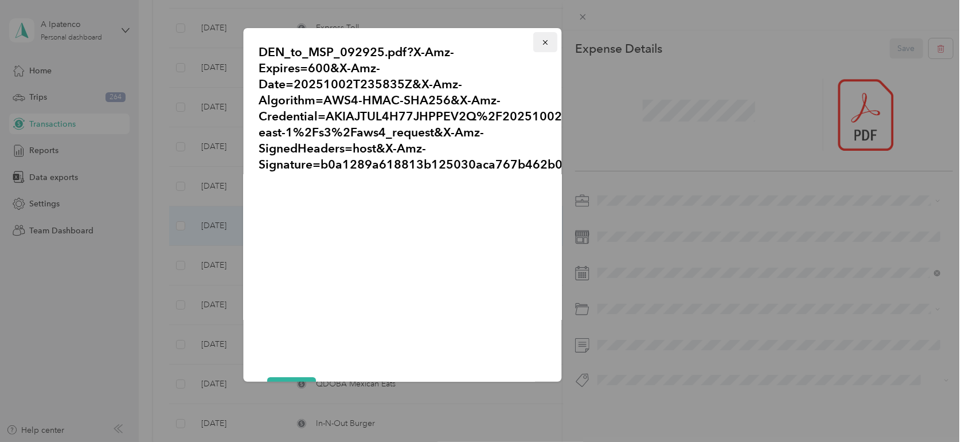
click at [541, 40] on icon "button" at bounding box center [545, 42] width 8 height 8
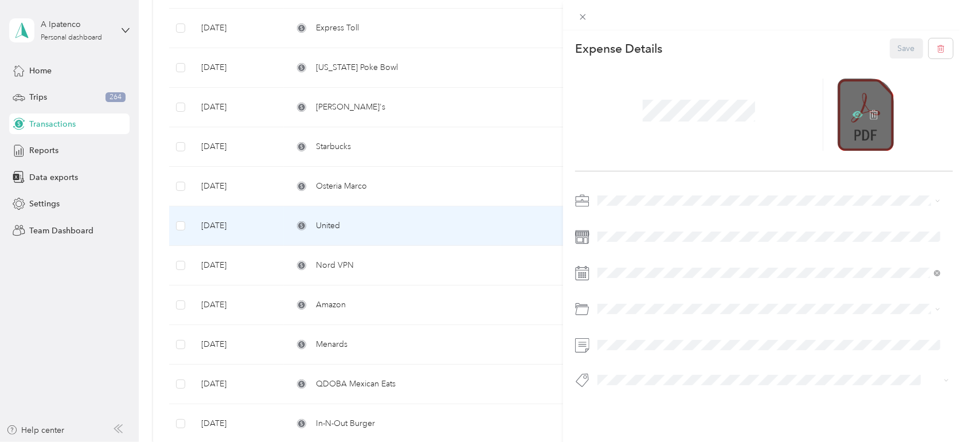
click at [852, 112] on icon at bounding box center [857, 115] width 10 height 10
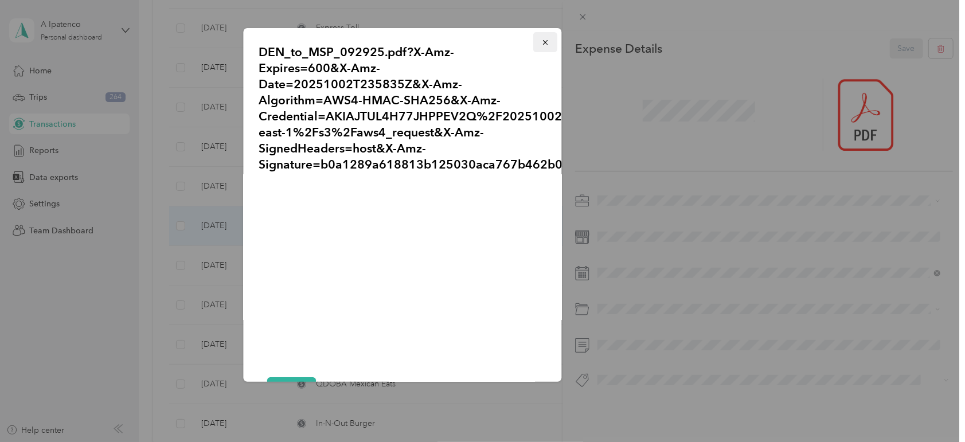
click at [543, 43] on icon "button" at bounding box center [545, 42] width 5 height 5
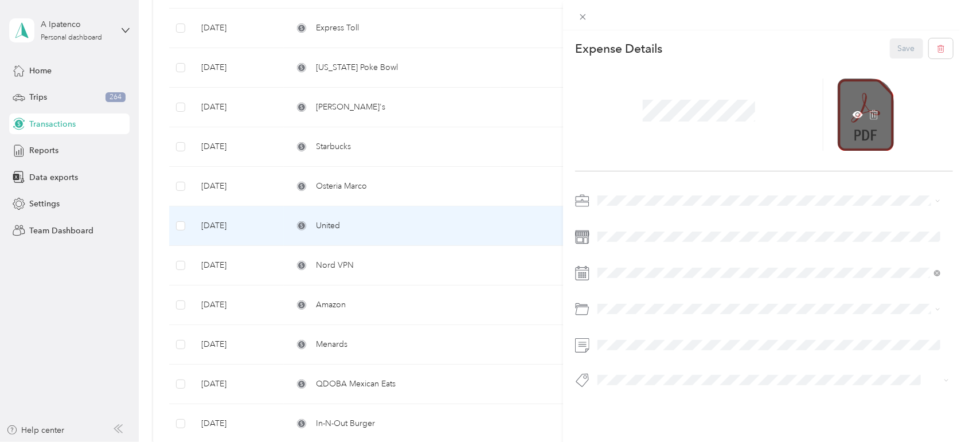
click at [839, 81] on div at bounding box center [866, 115] width 56 height 72
click at [852, 112] on icon at bounding box center [857, 114] width 10 height 7
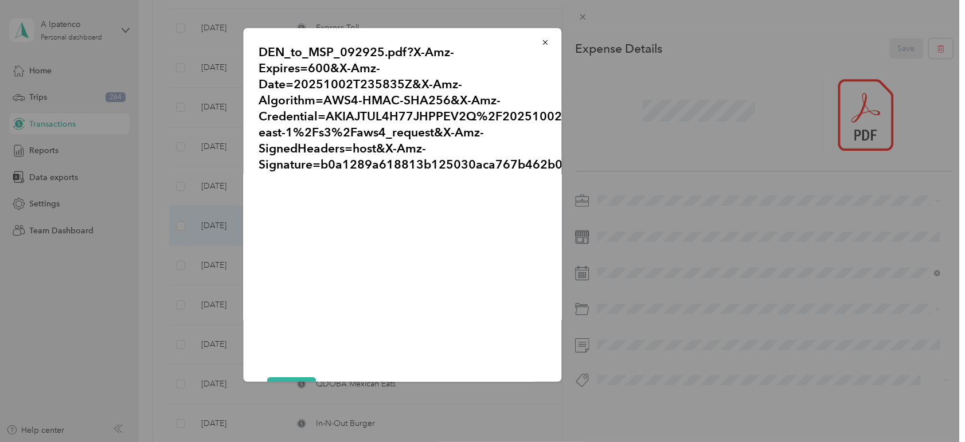
scroll to position [45, 0]
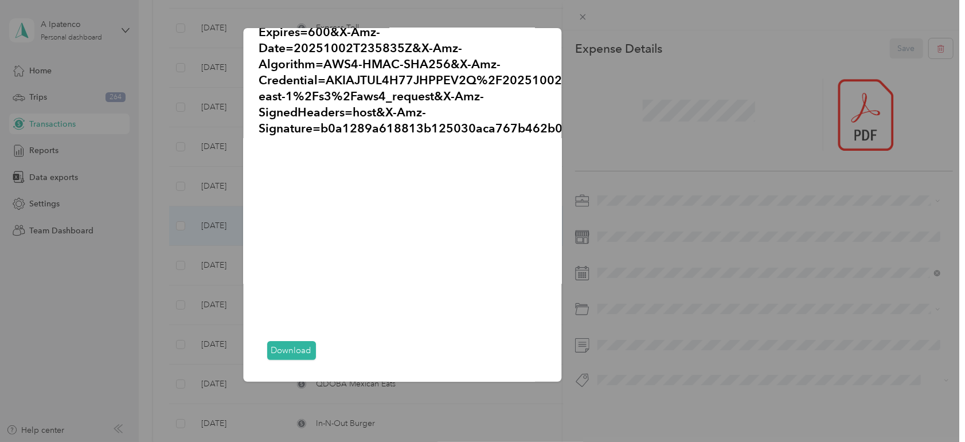
click at [294, 342] on link "Download" at bounding box center [291, 350] width 49 height 19
click at [790, 10] on div at bounding box center [482, 221] width 965 height 442
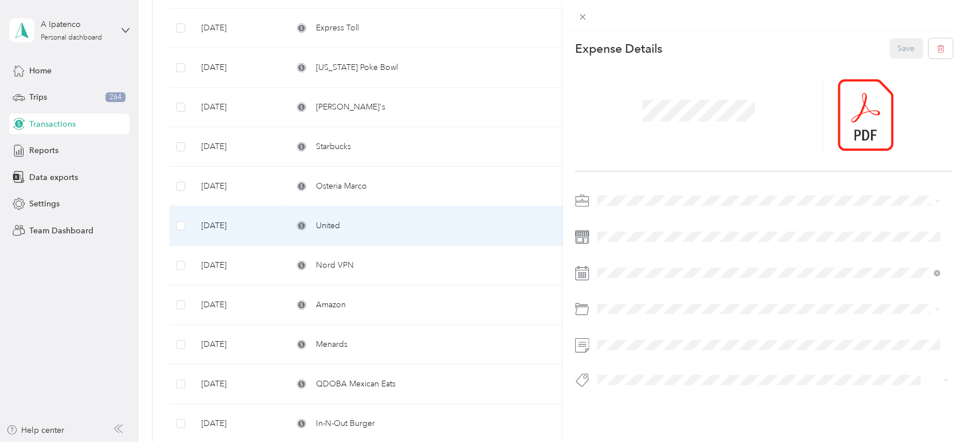
click at [371, 69] on div "This expense cannot be edited because it is either under review, approved, or p…" at bounding box center [482, 221] width 965 height 442
